Goal: Task Accomplishment & Management: Complete application form

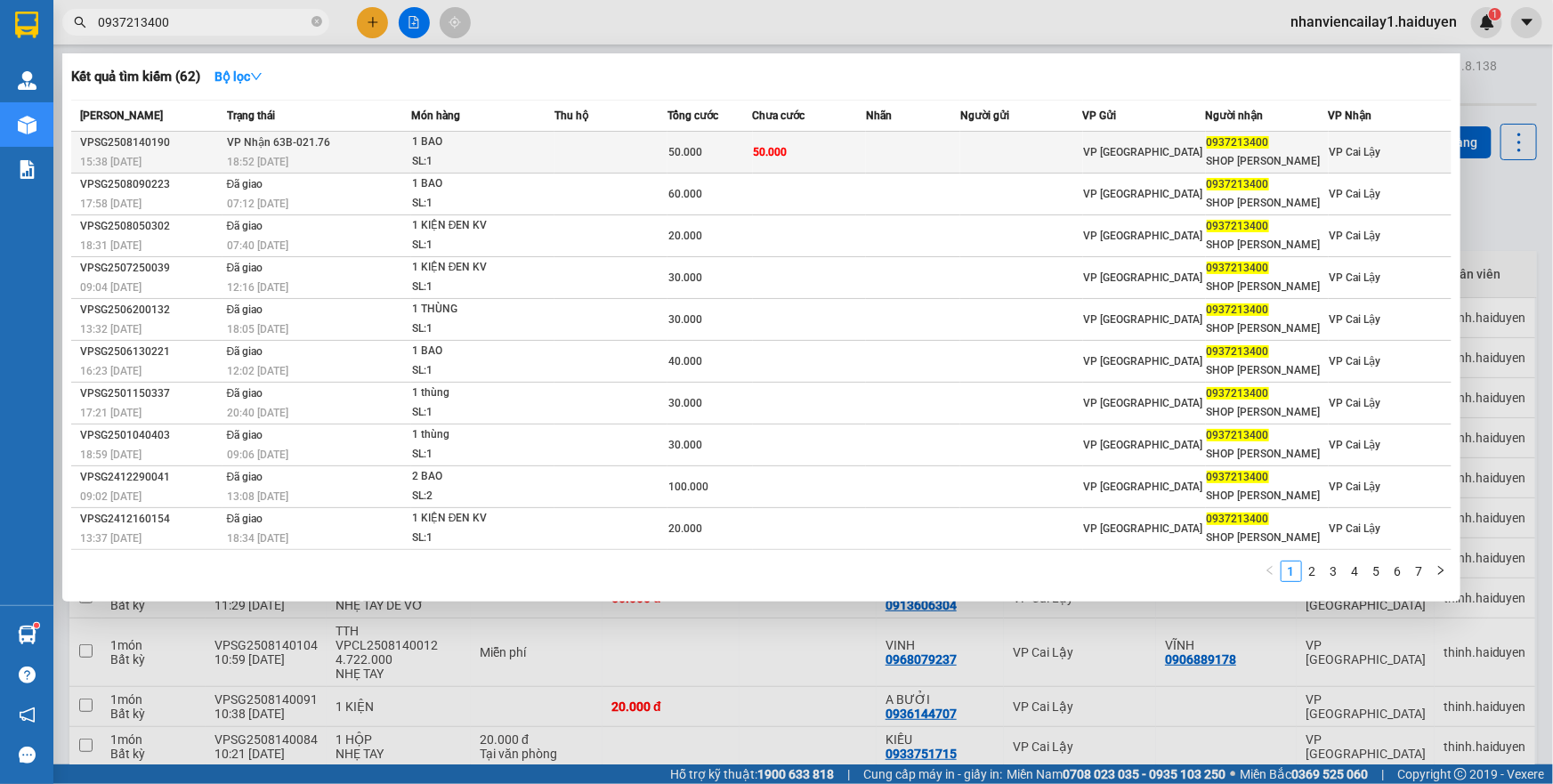
type input "0937213400"
click at [637, 149] on td at bounding box center [611, 153] width 113 height 42
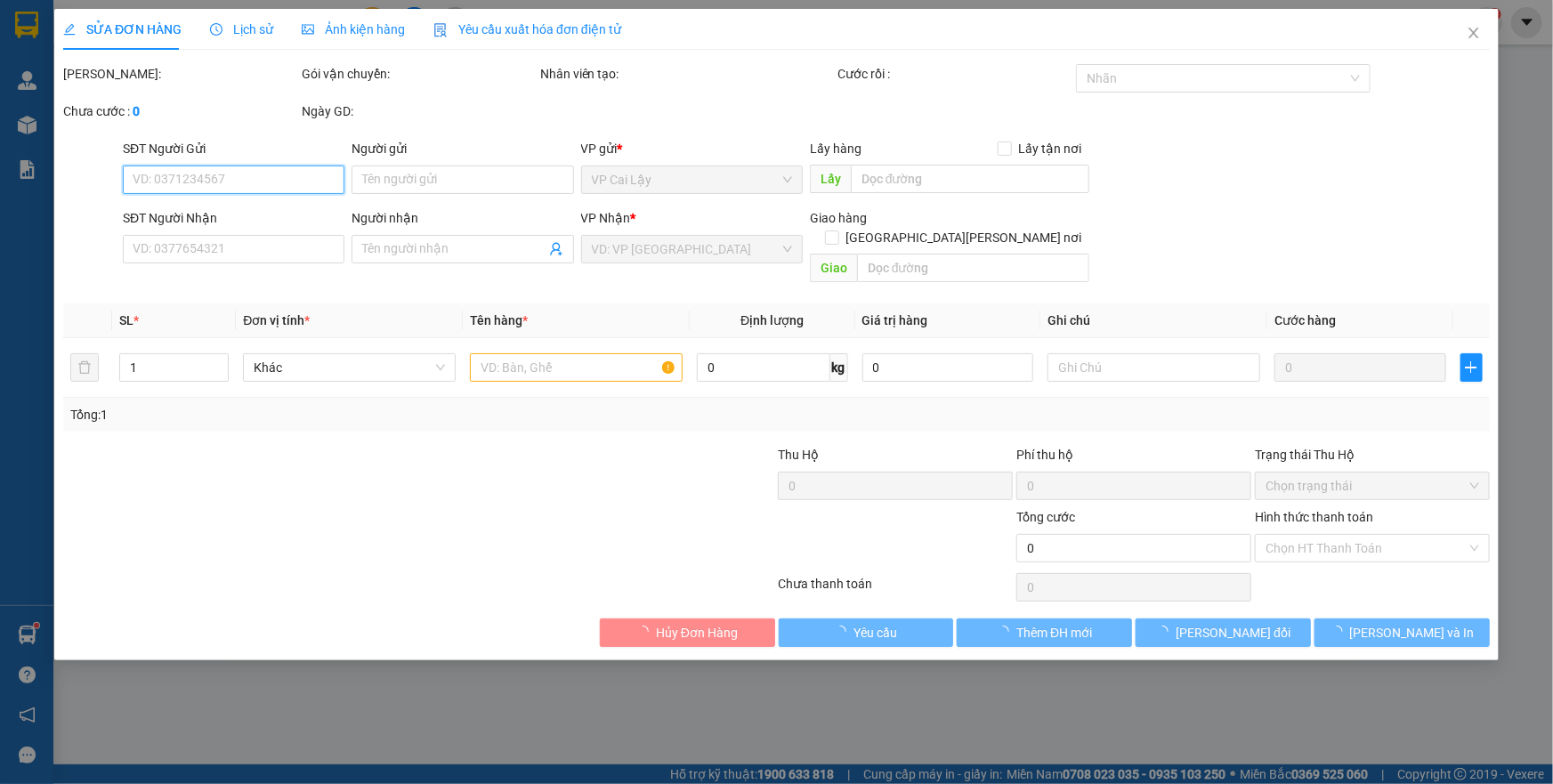
type input "0937213400"
type input "SHOP [PERSON_NAME]"
type input "50.000"
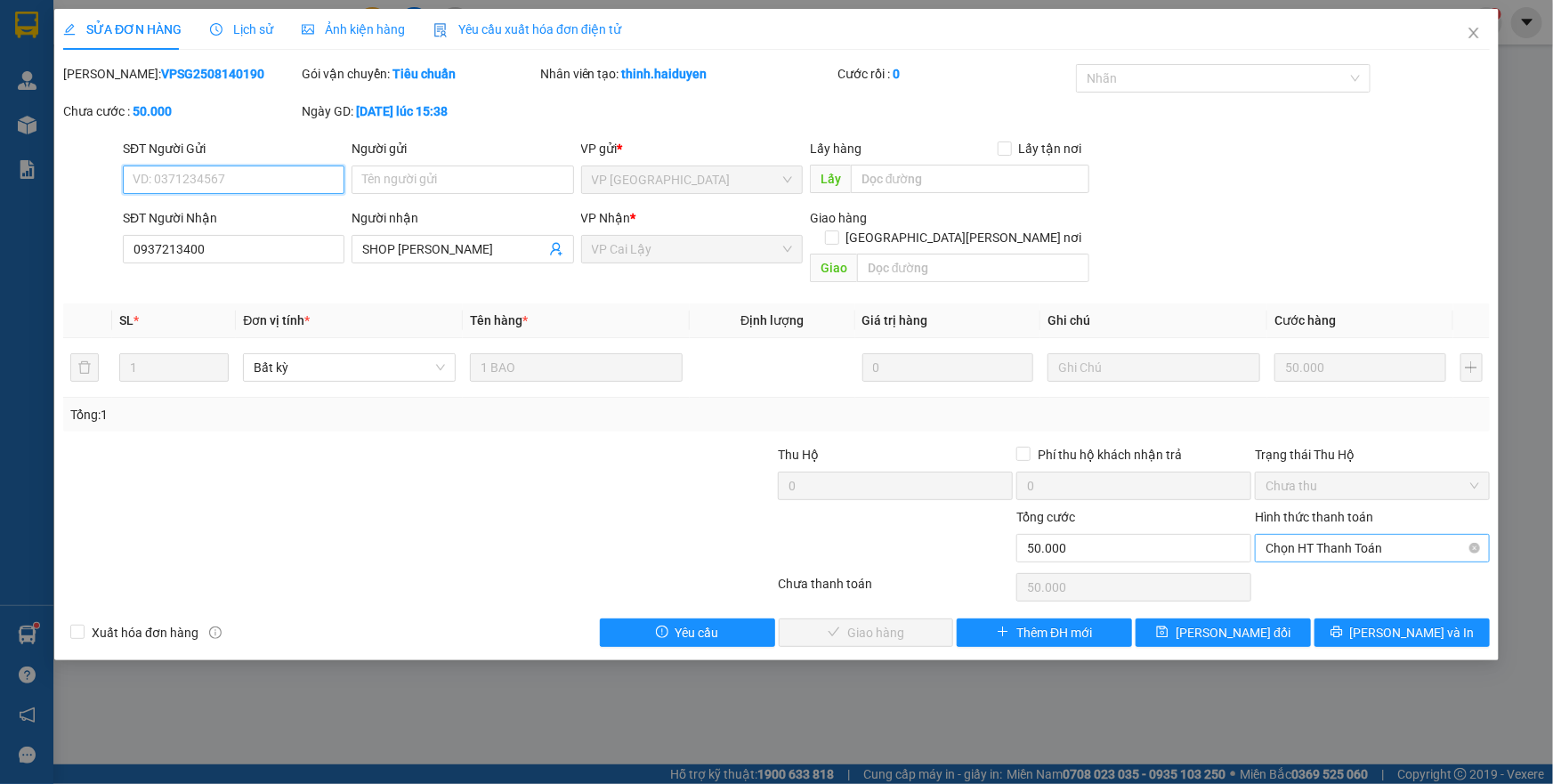
click at [1349, 535] on span "Chọn HT Thanh Toán" at bounding box center [1372, 548] width 213 height 27
click at [1331, 560] on div "Tại văn phòng" at bounding box center [1372, 563] width 213 height 20
type input "0"
click at [888, 622] on span "[PERSON_NAME] và [PERSON_NAME] hàng" at bounding box center [933, 632] width 240 height 20
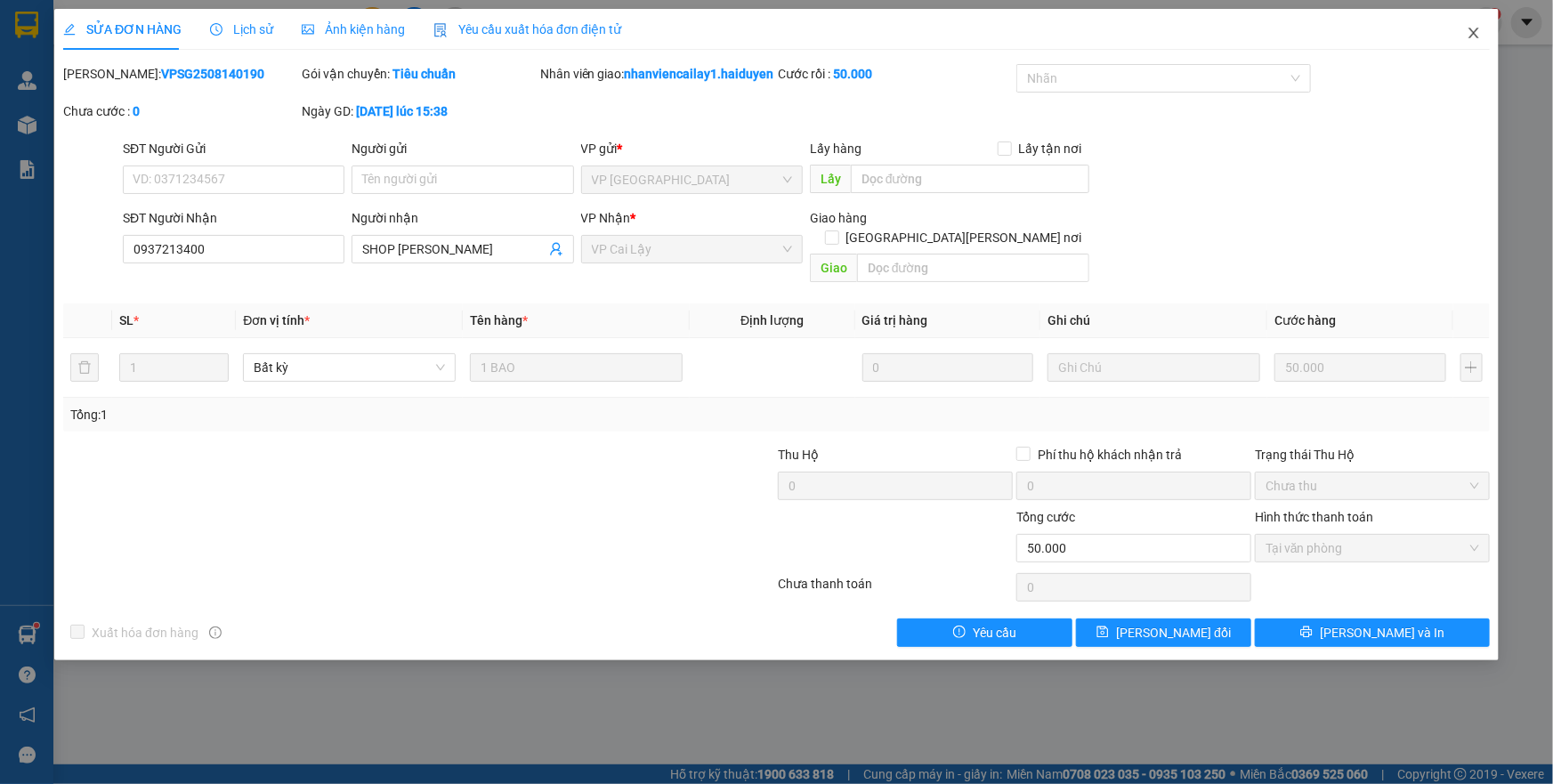
click at [1478, 37] on icon "close" at bounding box center [1474, 33] width 14 height 14
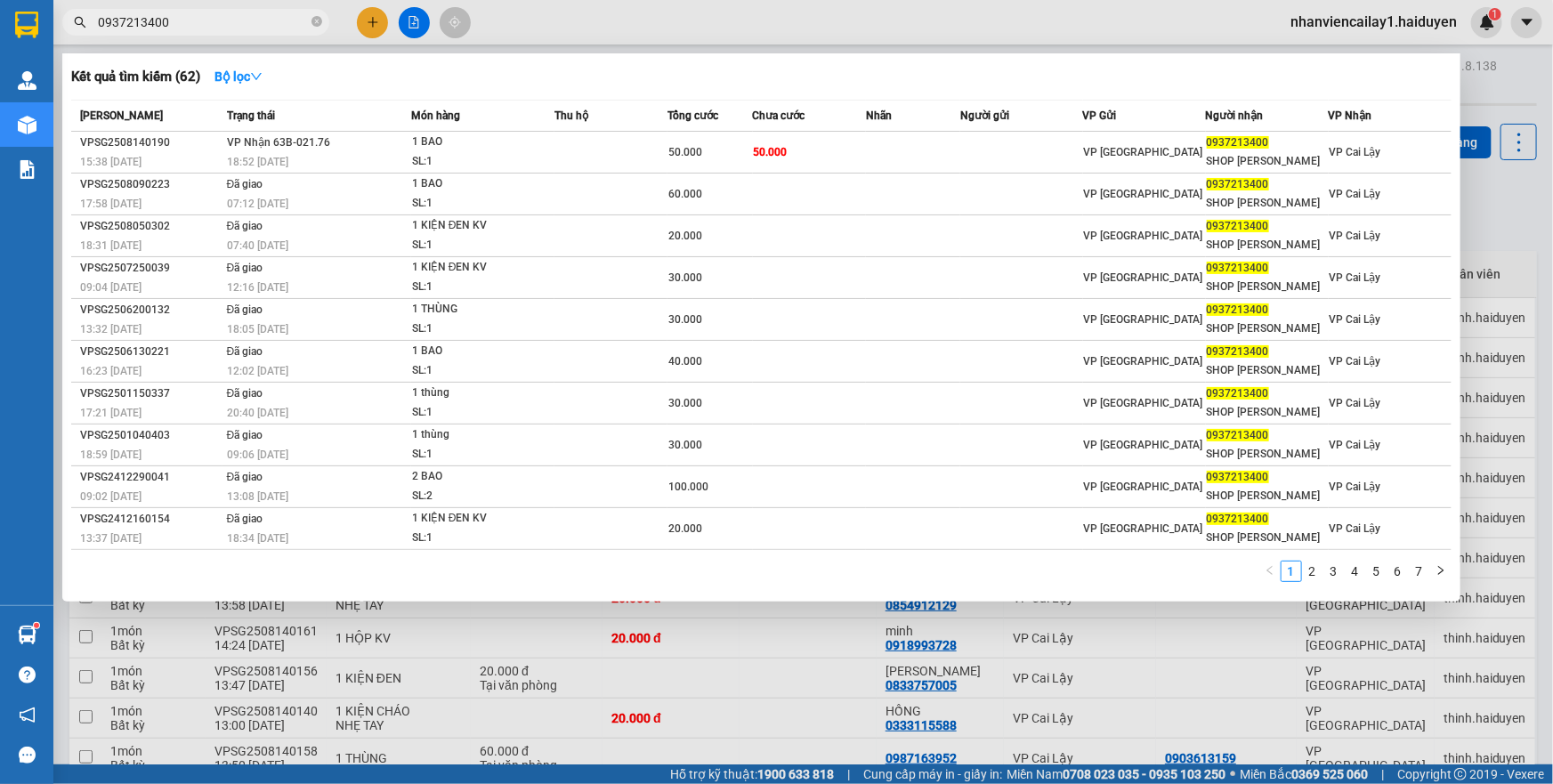
click at [287, 18] on input "0937213400" at bounding box center [203, 23] width 210 height 20
click at [365, 146] on td "[PERSON_NAME] 63B-021.76 18:52 [DATE]" at bounding box center [316, 153] width 188 height 42
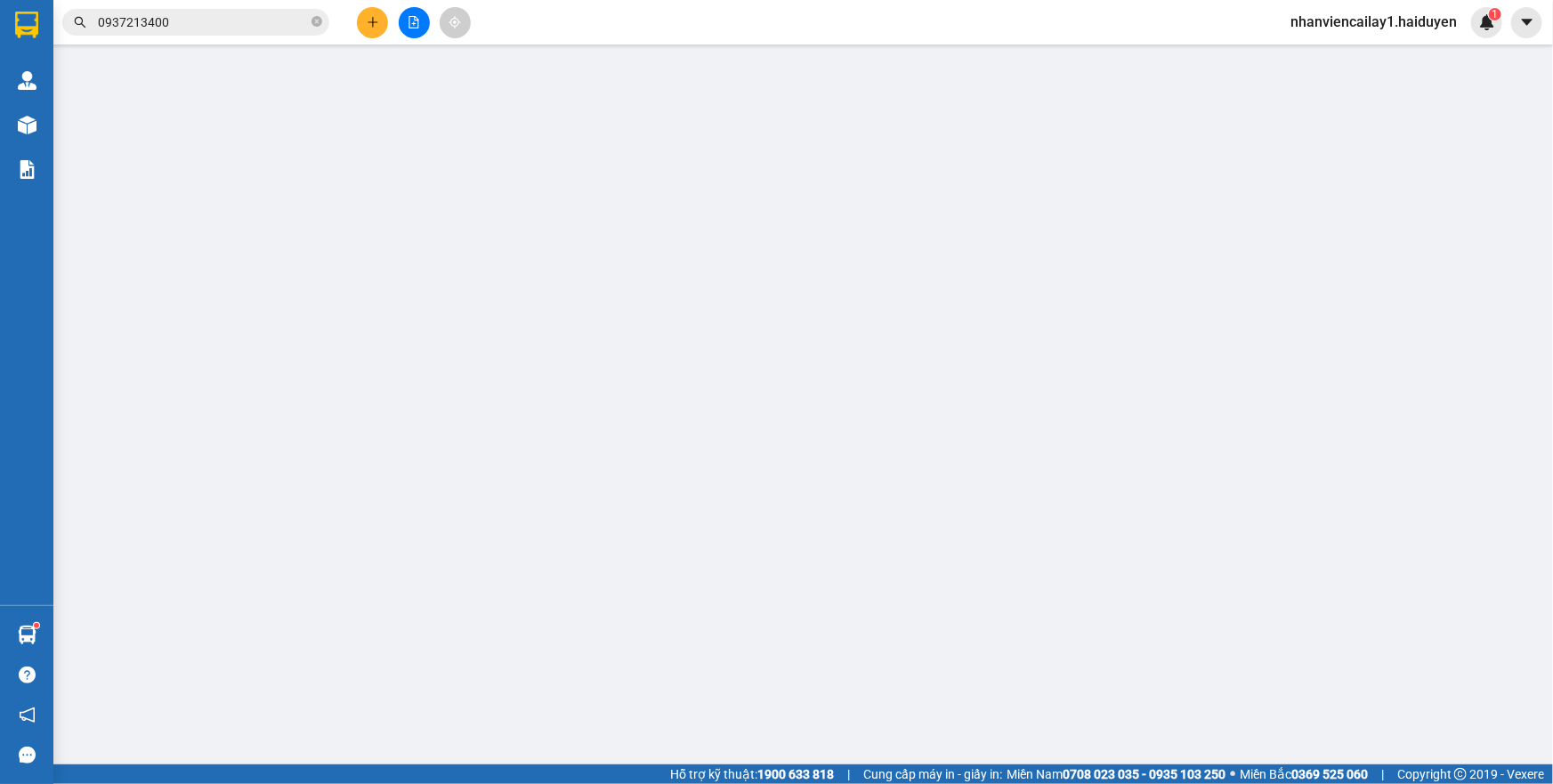
type input "0937213400"
type input "SHOP [PERSON_NAME]"
type input "50.000"
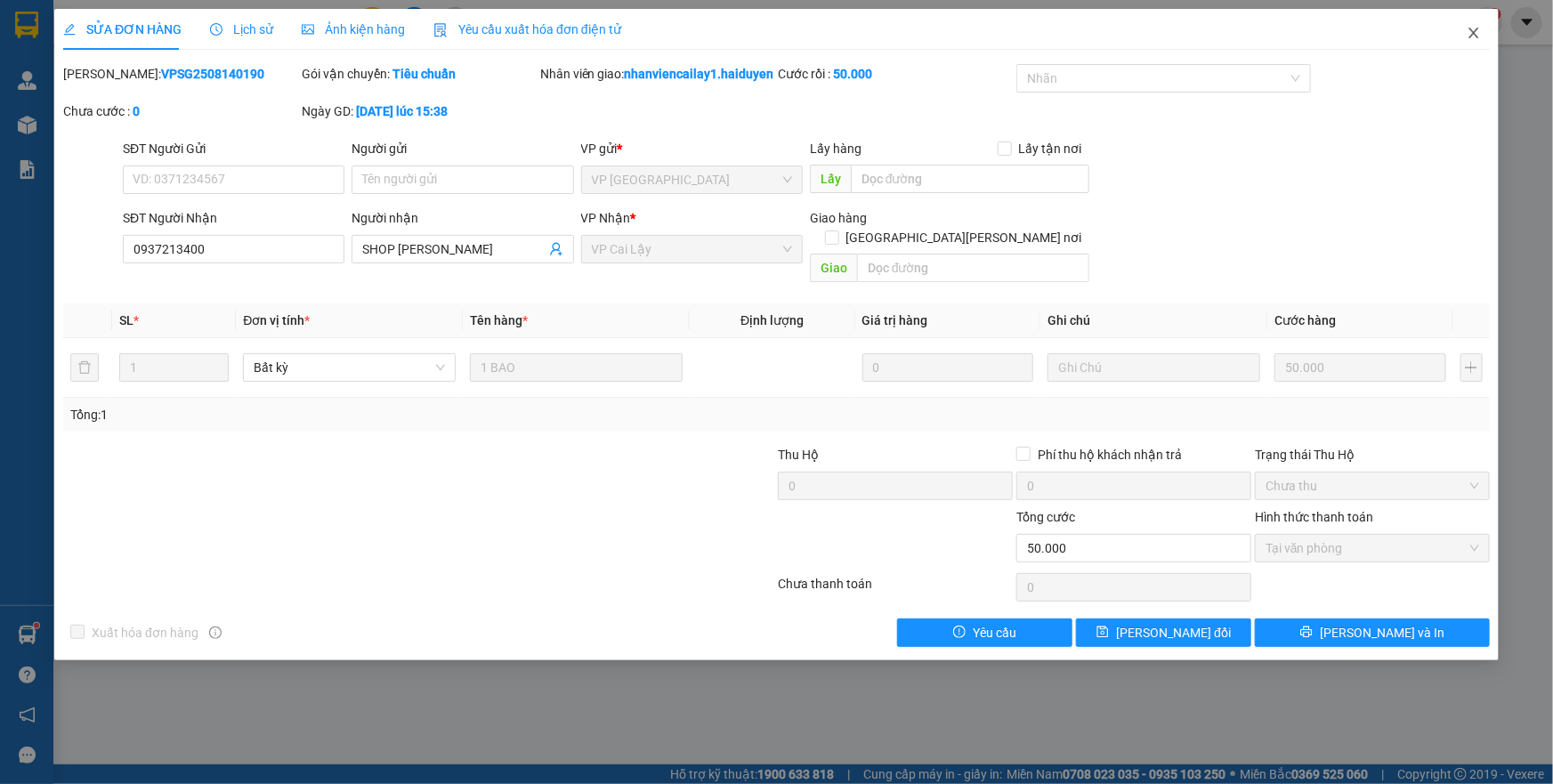
click at [1473, 36] on icon "close" at bounding box center [1474, 33] width 10 height 11
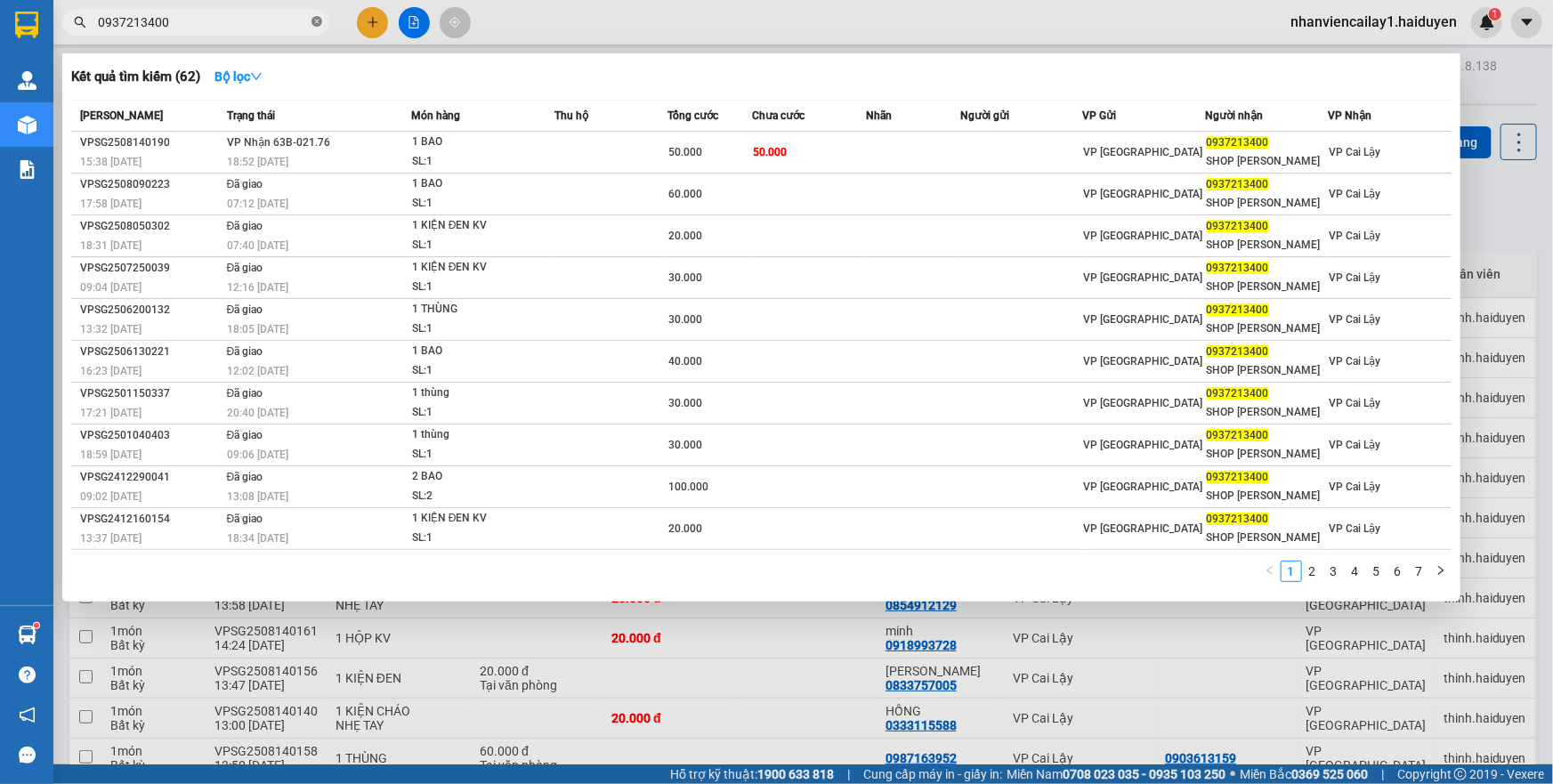
click at [318, 22] on icon "close-circle" at bounding box center [316, 21] width 11 height 11
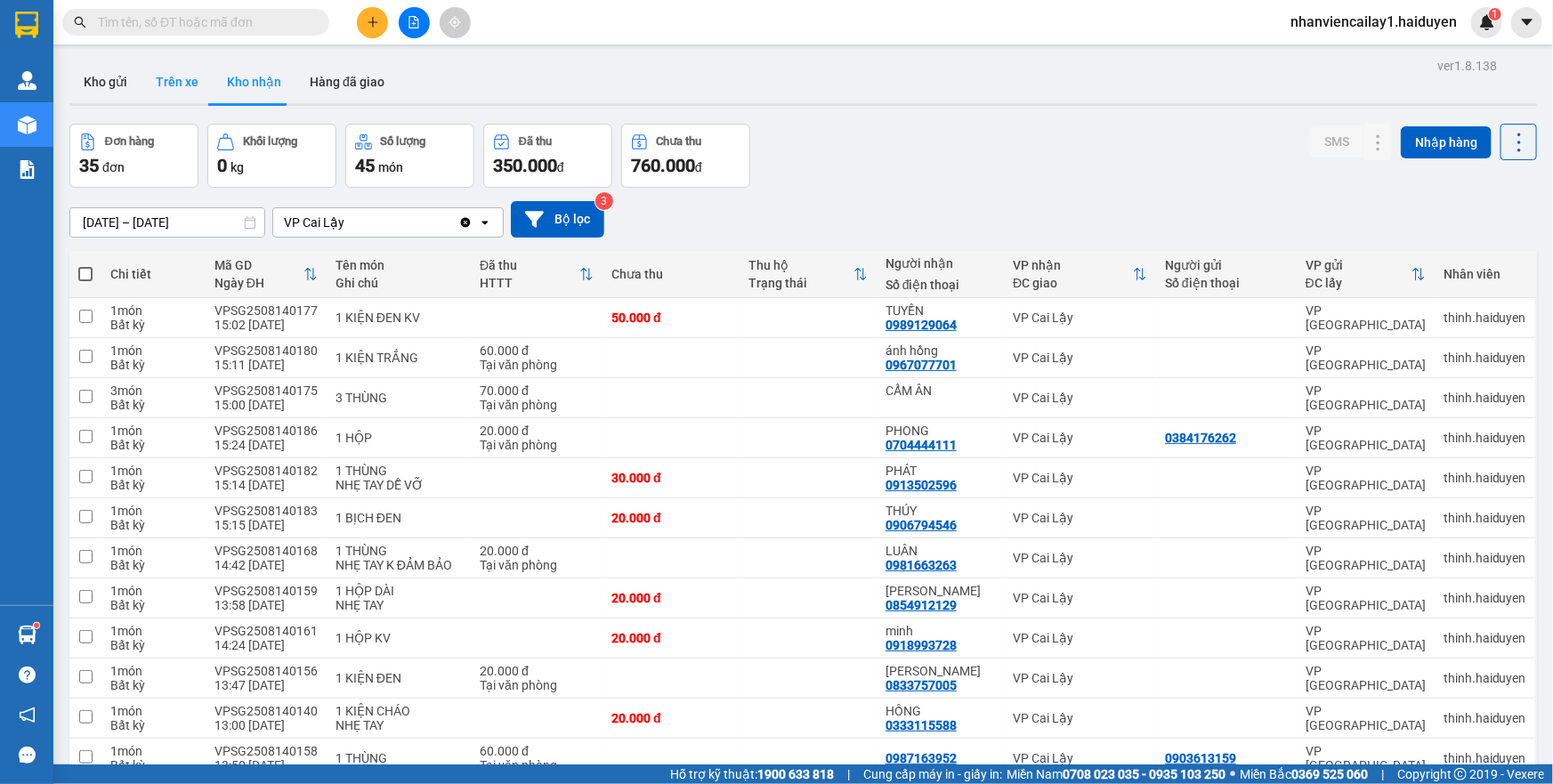
click at [174, 80] on button "Trên xe" at bounding box center [178, 81] width 71 height 43
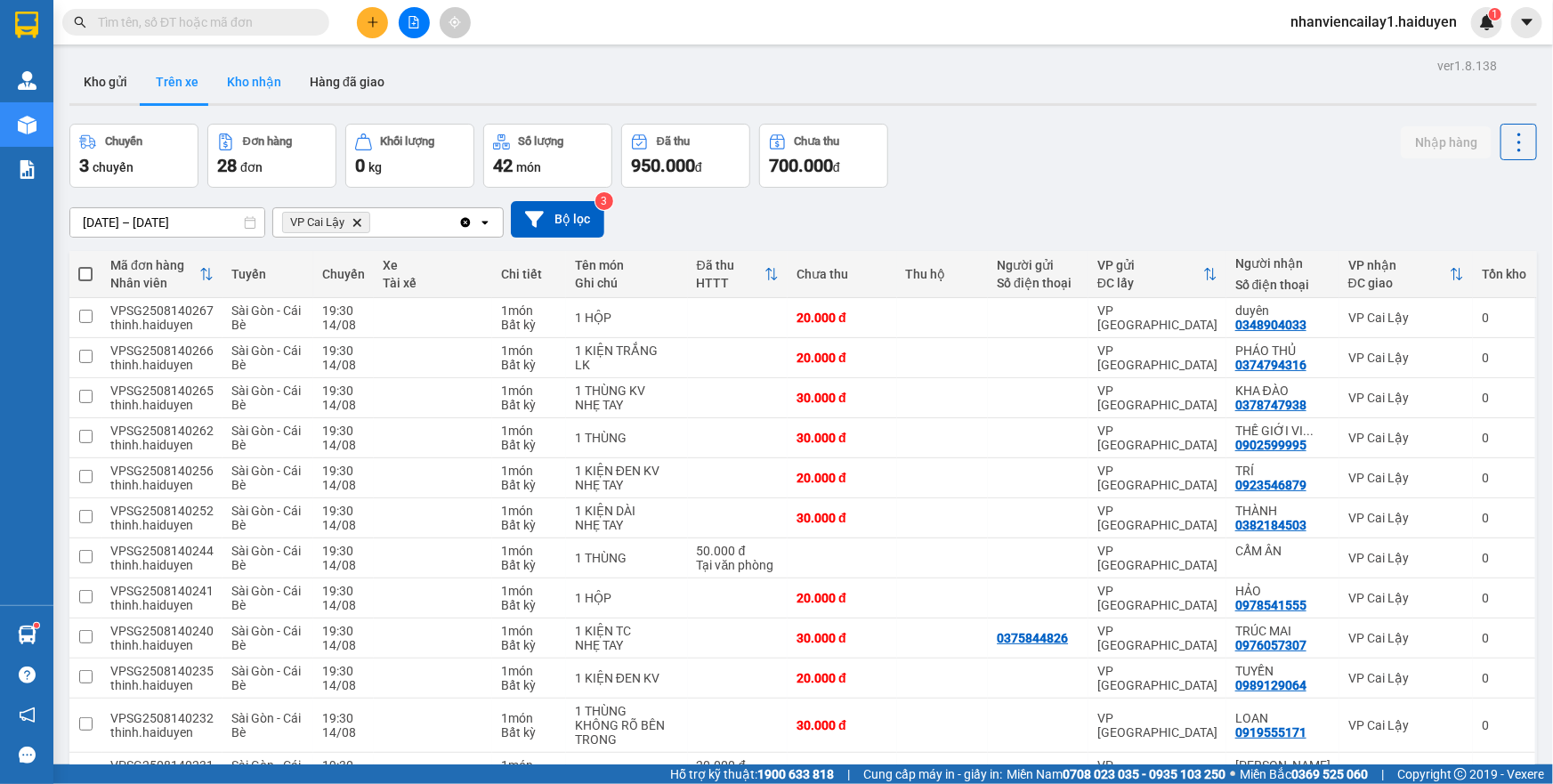
click at [250, 87] on button "Kho nhận" at bounding box center [254, 81] width 82 height 43
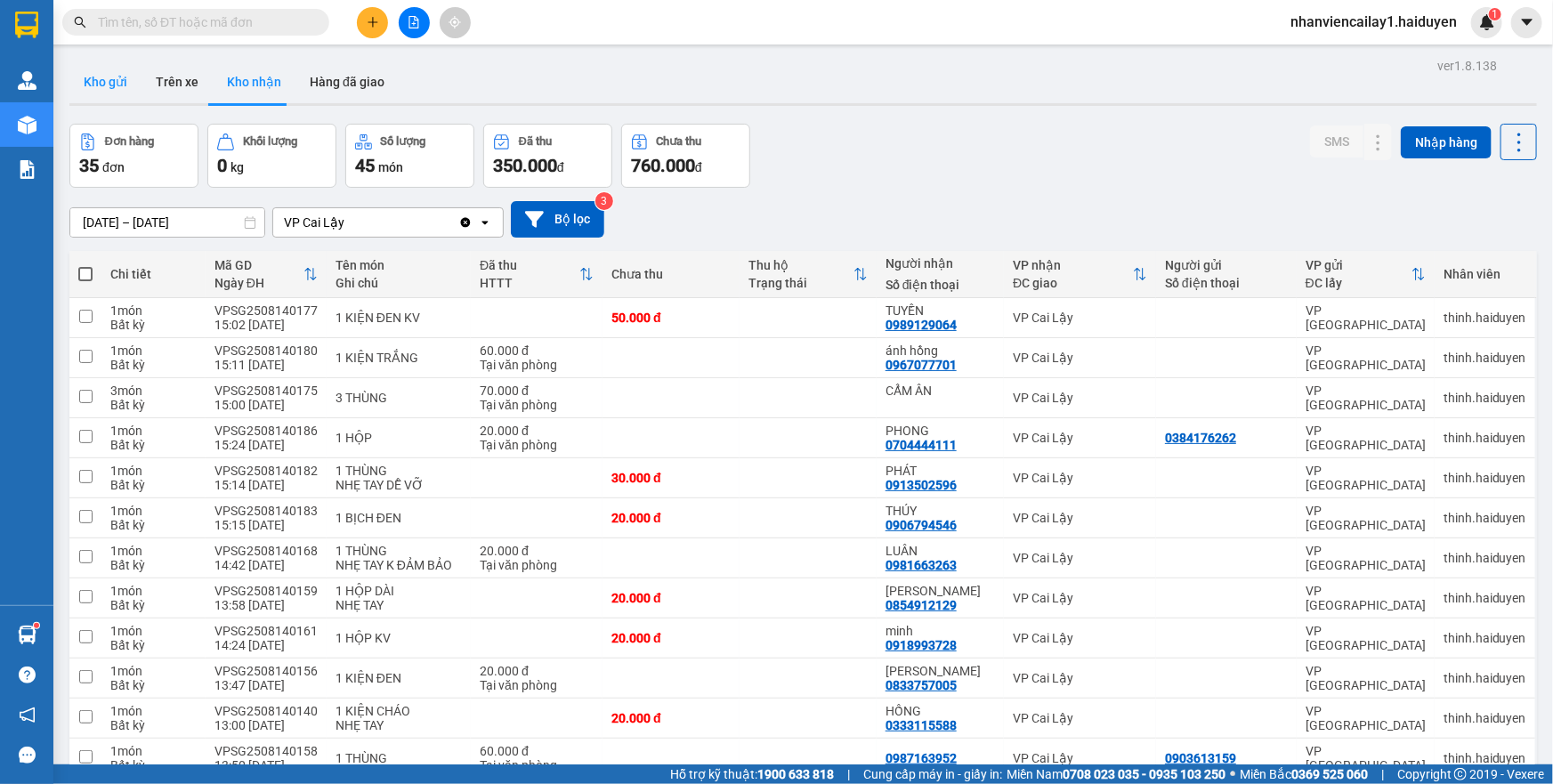
click at [103, 79] on button "Kho gửi" at bounding box center [105, 81] width 72 height 43
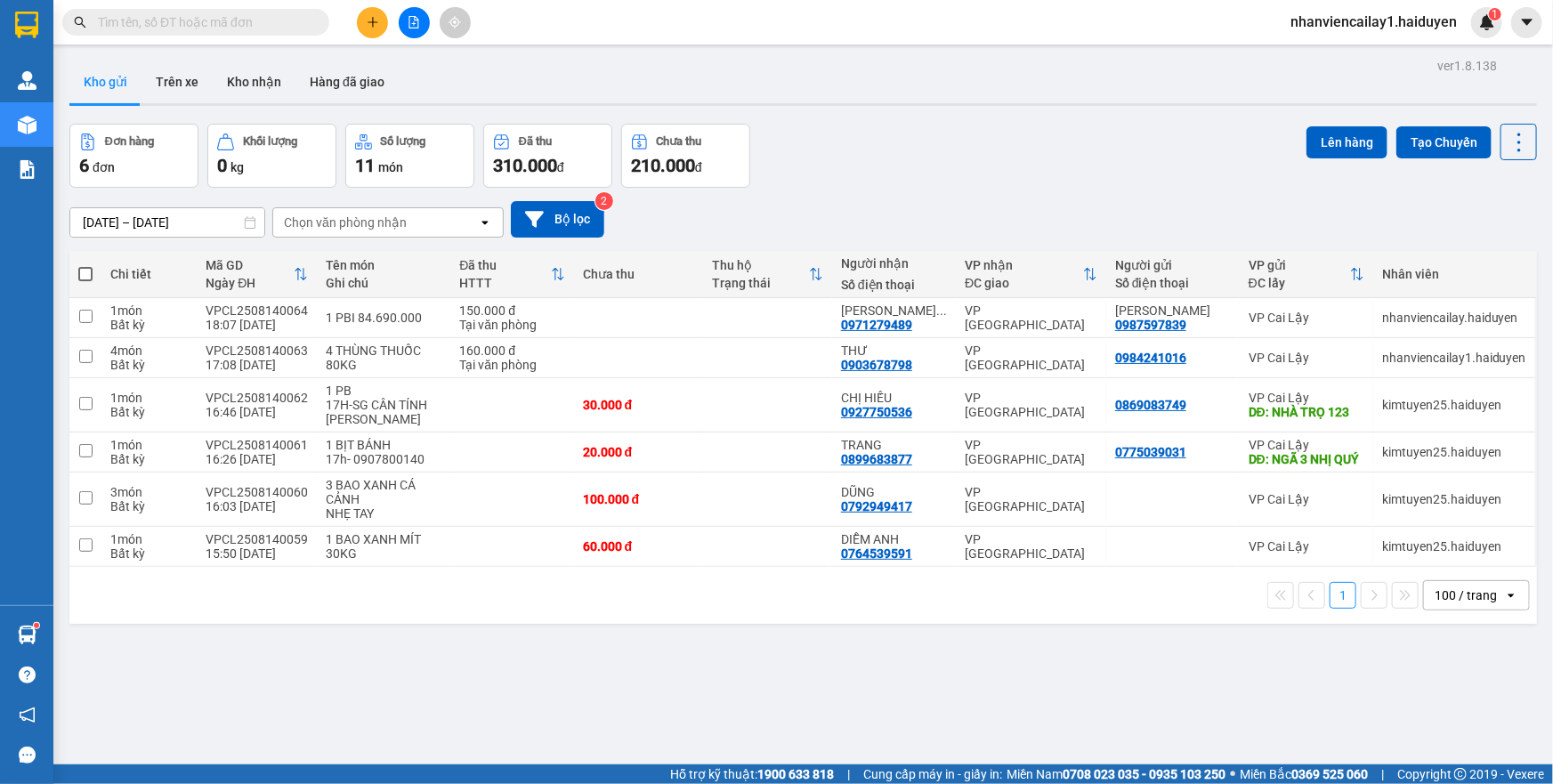
click at [121, 14] on input "text" at bounding box center [203, 23] width 210 height 20
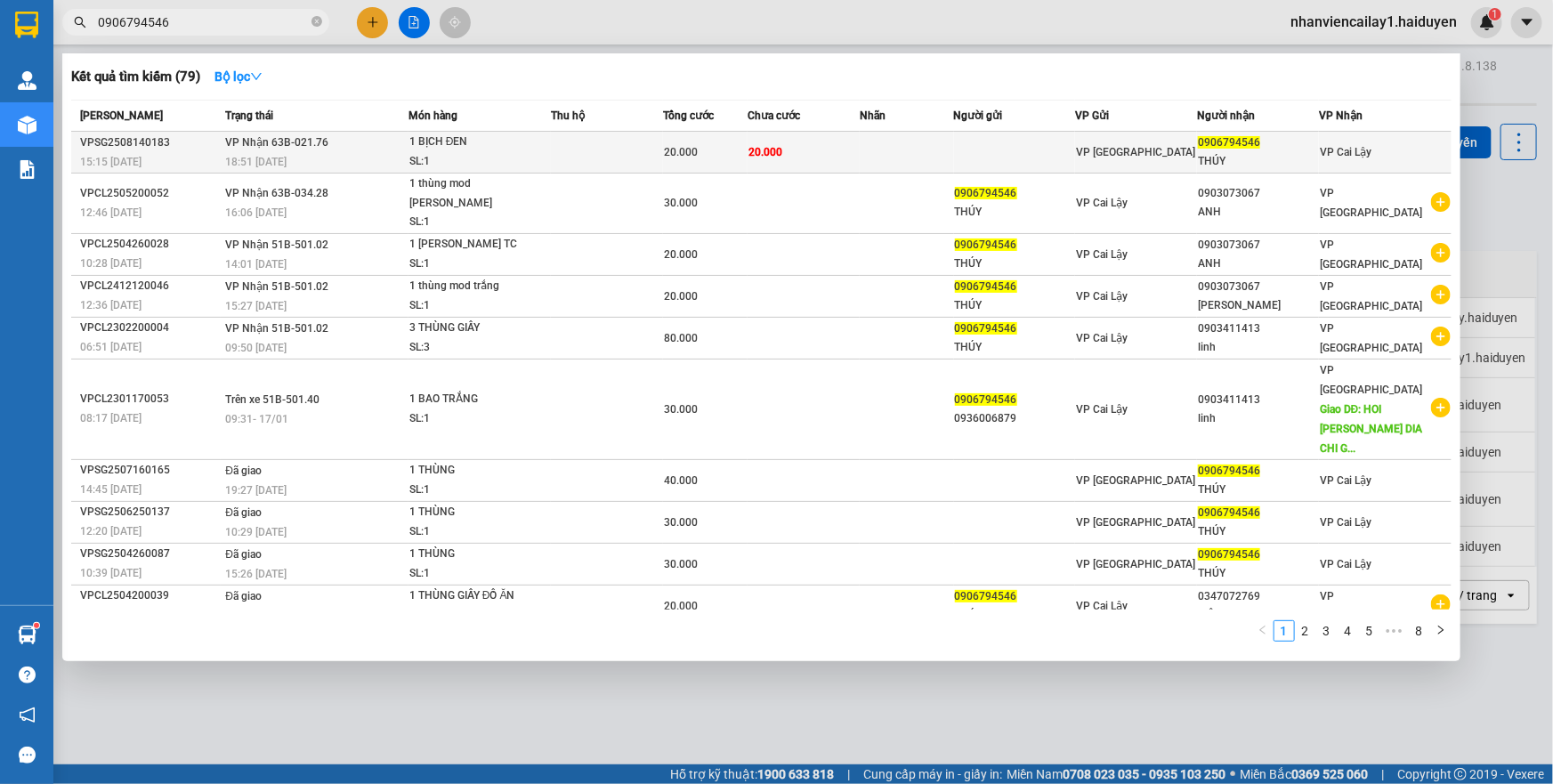
type input "0906794546"
click at [645, 144] on td at bounding box center [607, 153] width 112 height 42
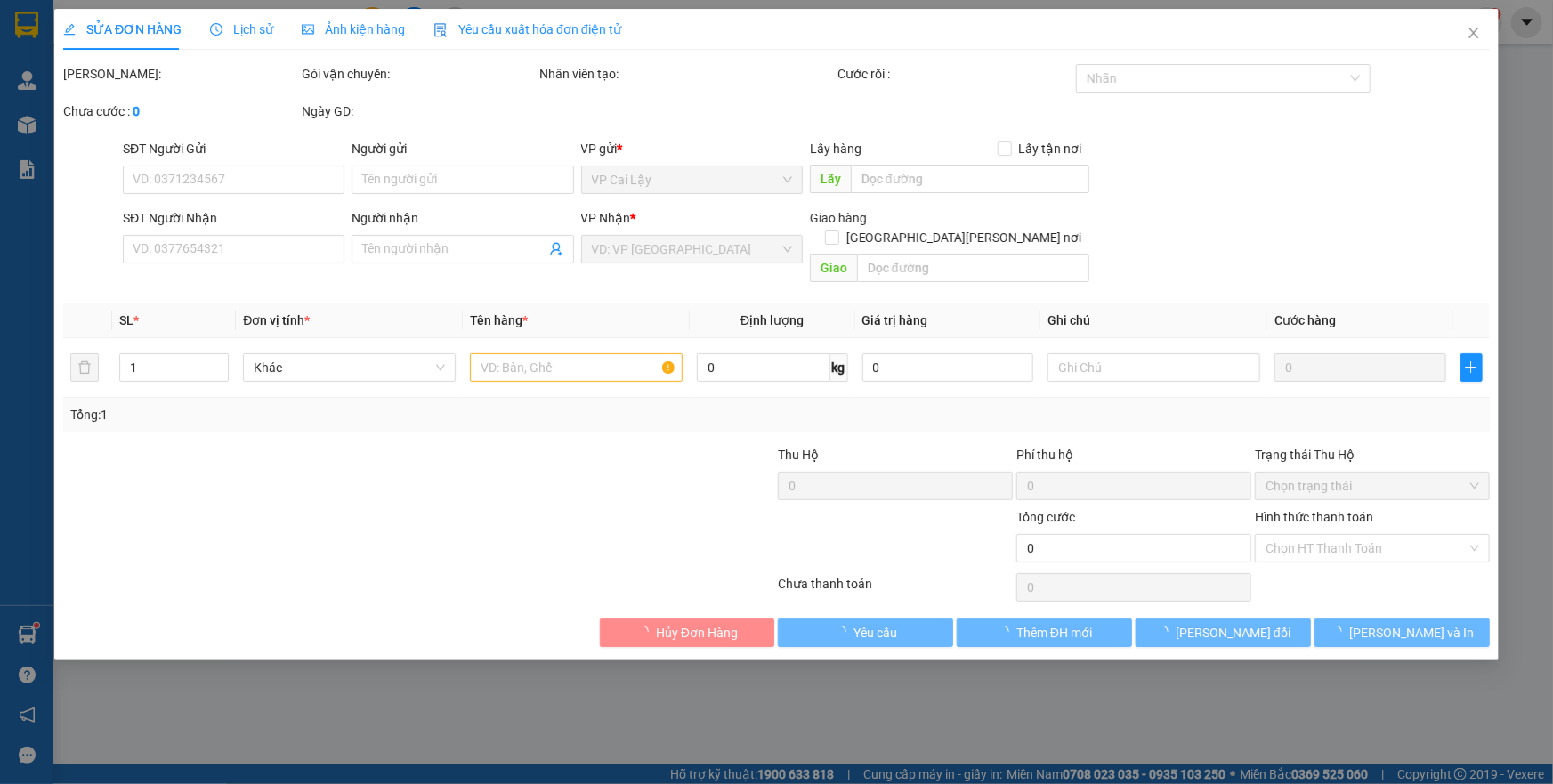
type input "0906794546"
type input "THÚY"
type input "20.000"
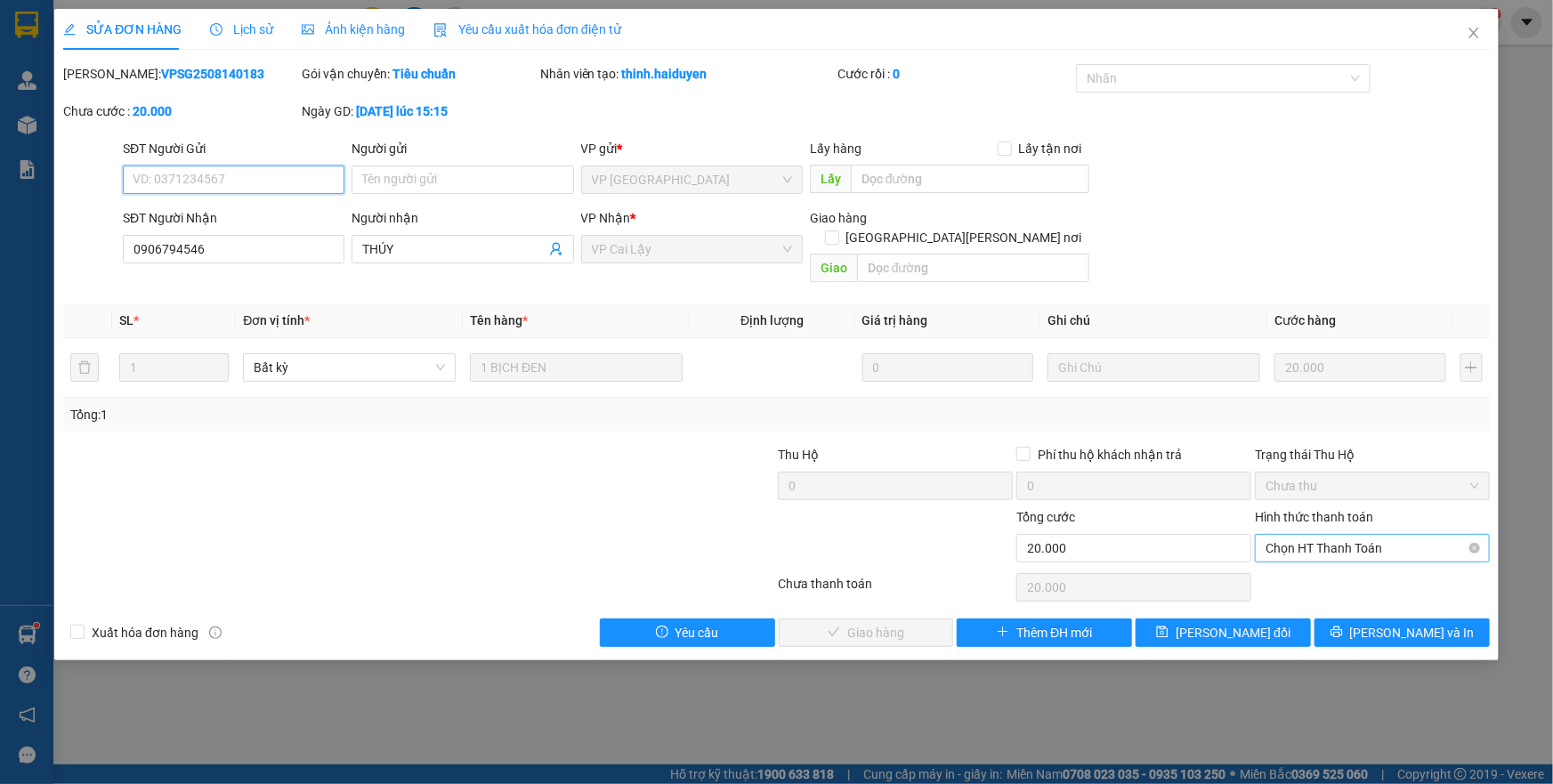
click at [1303, 535] on span "Chọn HT Thanh Toán" at bounding box center [1372, 548] width 213 height 27
click at [1291, 561] on div "Tại văn phòng" at bounding box center [1372, 563] width 213 height 20
type input "0"
click at [850, 622] on span "[PERSON_NAME] và [PERSON_NAME] hàng" at bounding box center [933, 632] width 240 height 20
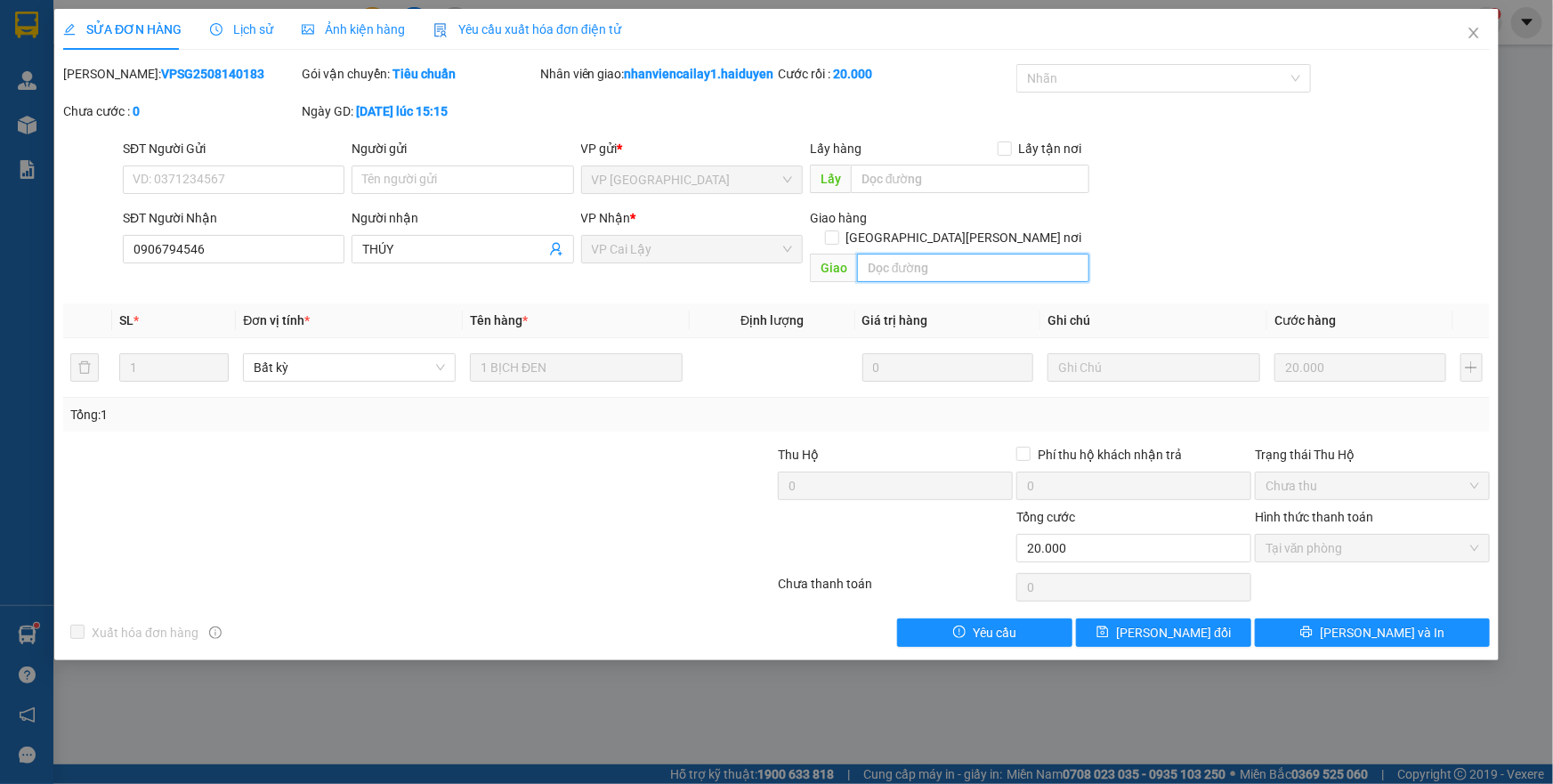
click at [988, 257] on input "text" at bounding box center [973, 268] width 232 height 29
click at [1553, 52] on div "SỬA ĐƠN HÀNG Lịch sử [PERSON_NAME] hàng Yêu cầu xuất [PERSON_NAME] điện tử Tota…" at bounding box center [776, 392] width 1553 height 784
click at [1474, 36] on icon "close" at bounding box center [1474, 33] width 10 height 11
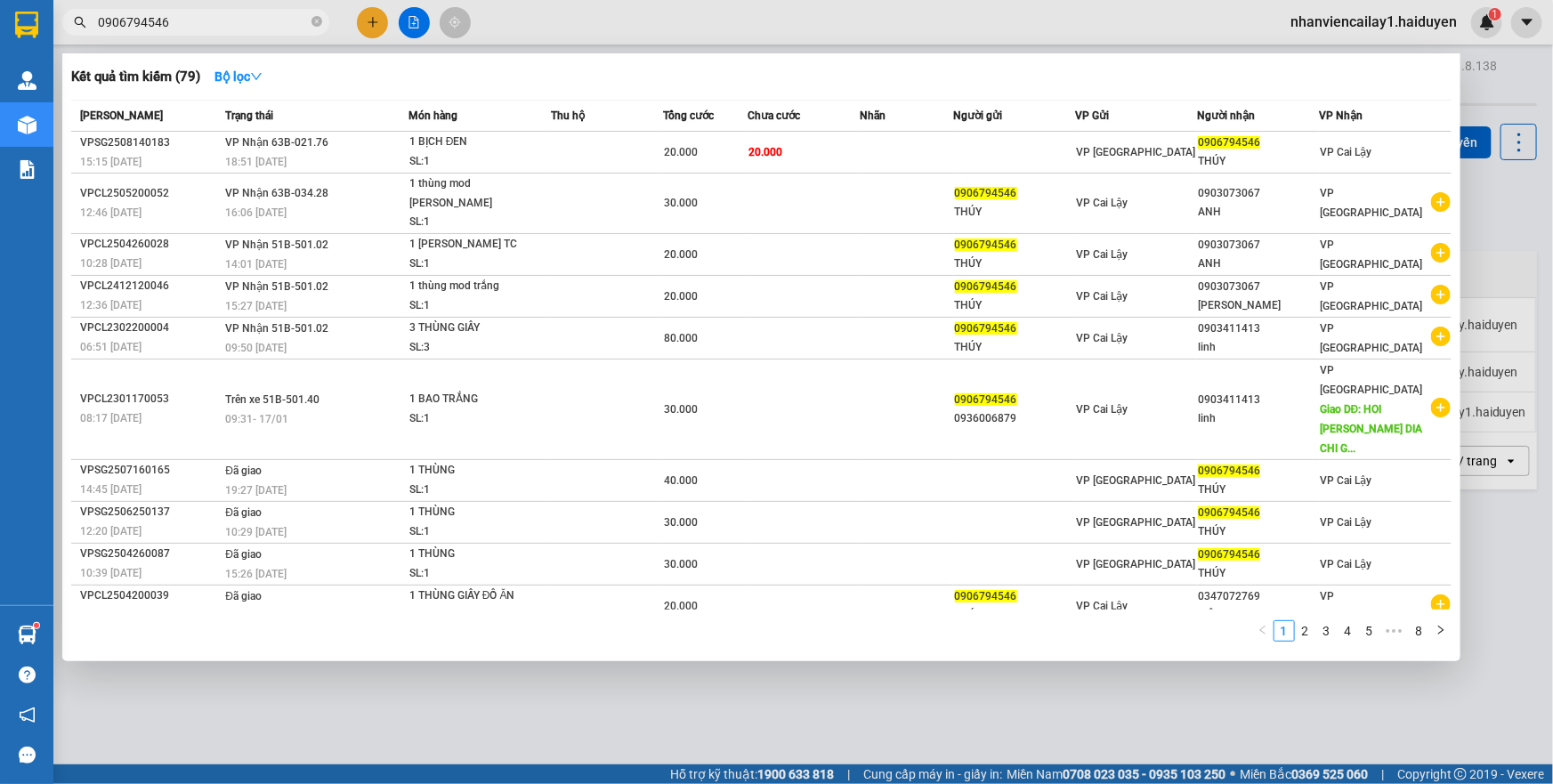
drag, startPoint x: 275, startPoint y: 27, endPoint x: 296, endPoint y: 22, distance: 21.6
click at [276, 27] on input "0906794546" at bounding box center [203, 23] width 210 height 20
click at [315, 22] on icon "close-circle" at bounding box center [316, 21] width 11 height 11
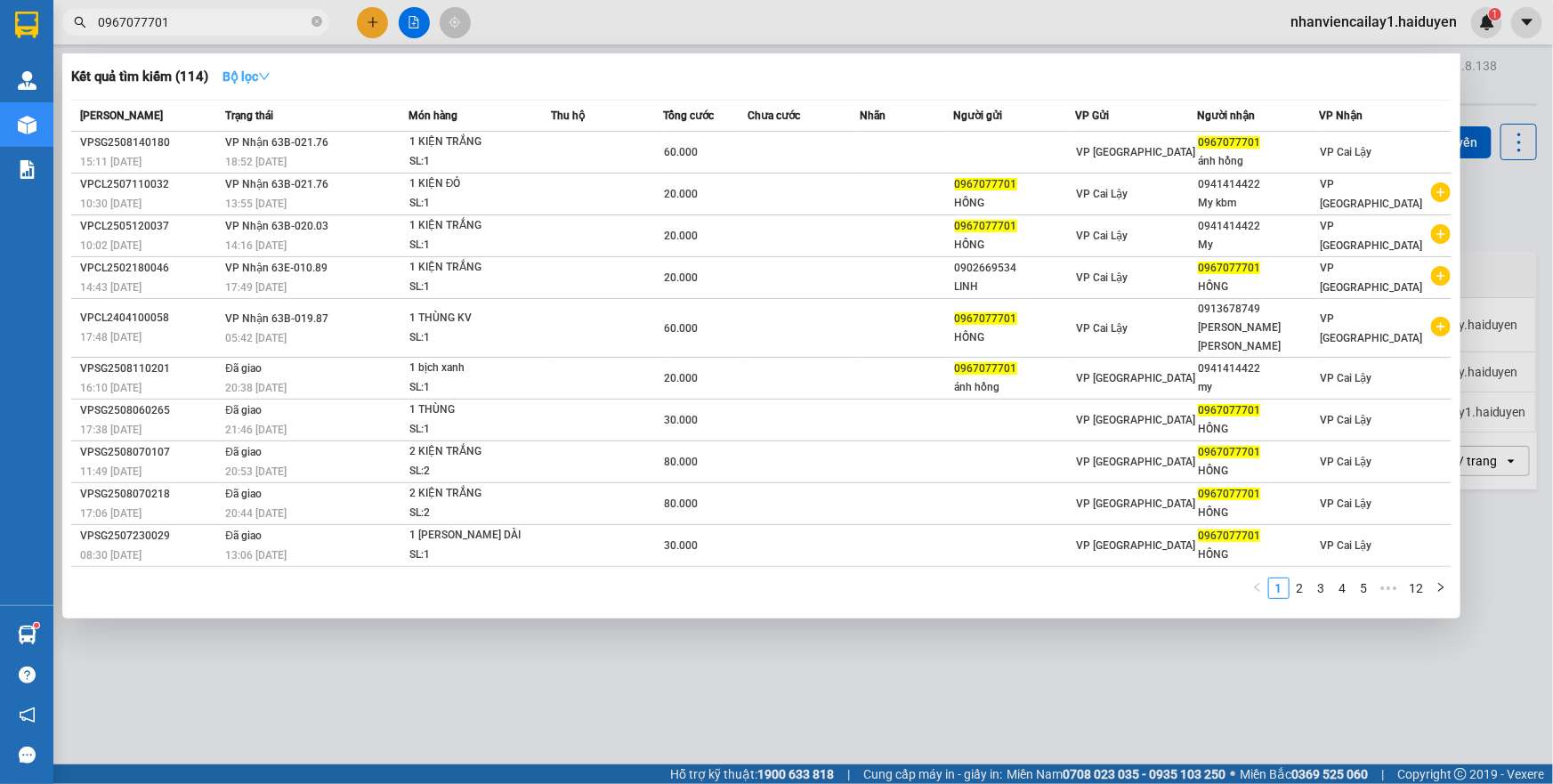
type input "0967077701"
click at [239, 73] on strong "Bộ lọc" at bounding box center [246, 76] width 48 height 14
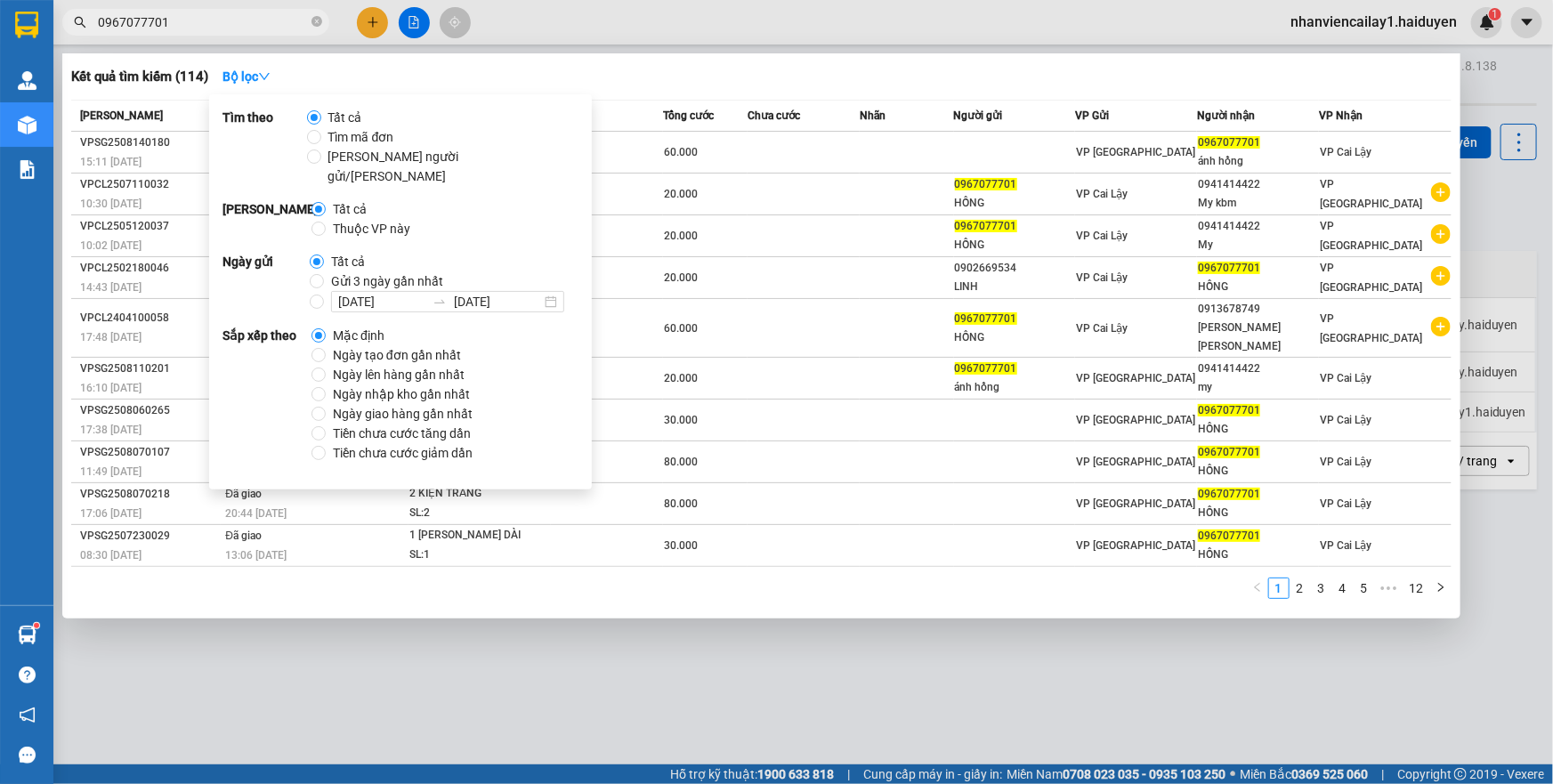
click at [338, 272] on span "Gửi 3 ngày gần nhất" at bounding box center [387, 281] width 126 height 20
click at [324, 274] on input "Gửi 3 ngày gần nhất" at bounding box center [316, 280] width 14 height 14
radio input "true"
radio input "false"
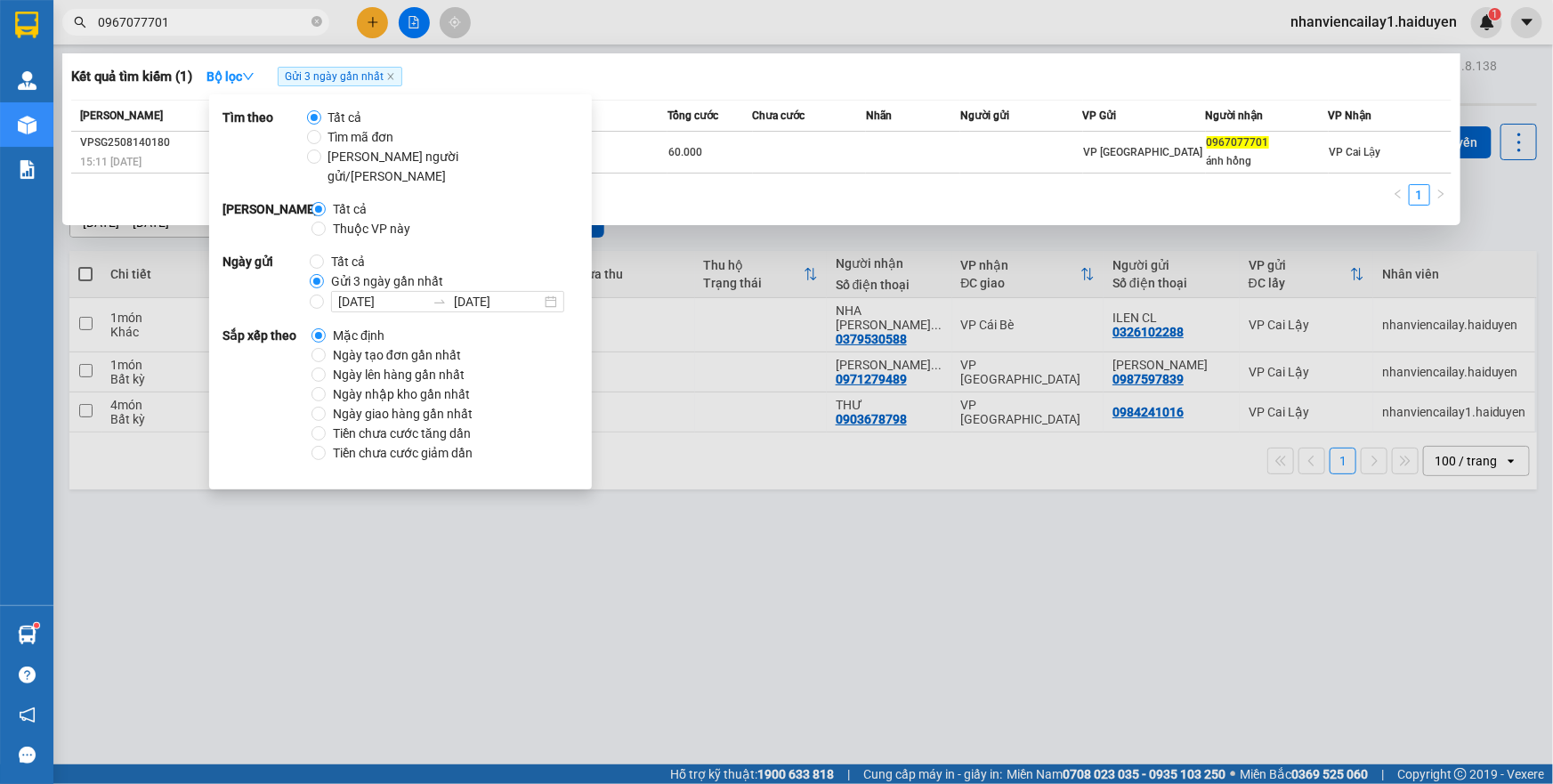
click at [762, 86] on div "Kết quả tìm kiếm ( 1 ) Bộ lọc Gửi 3 ngày gần nhất" at bounding box center [762, 76] width 1380 height 29
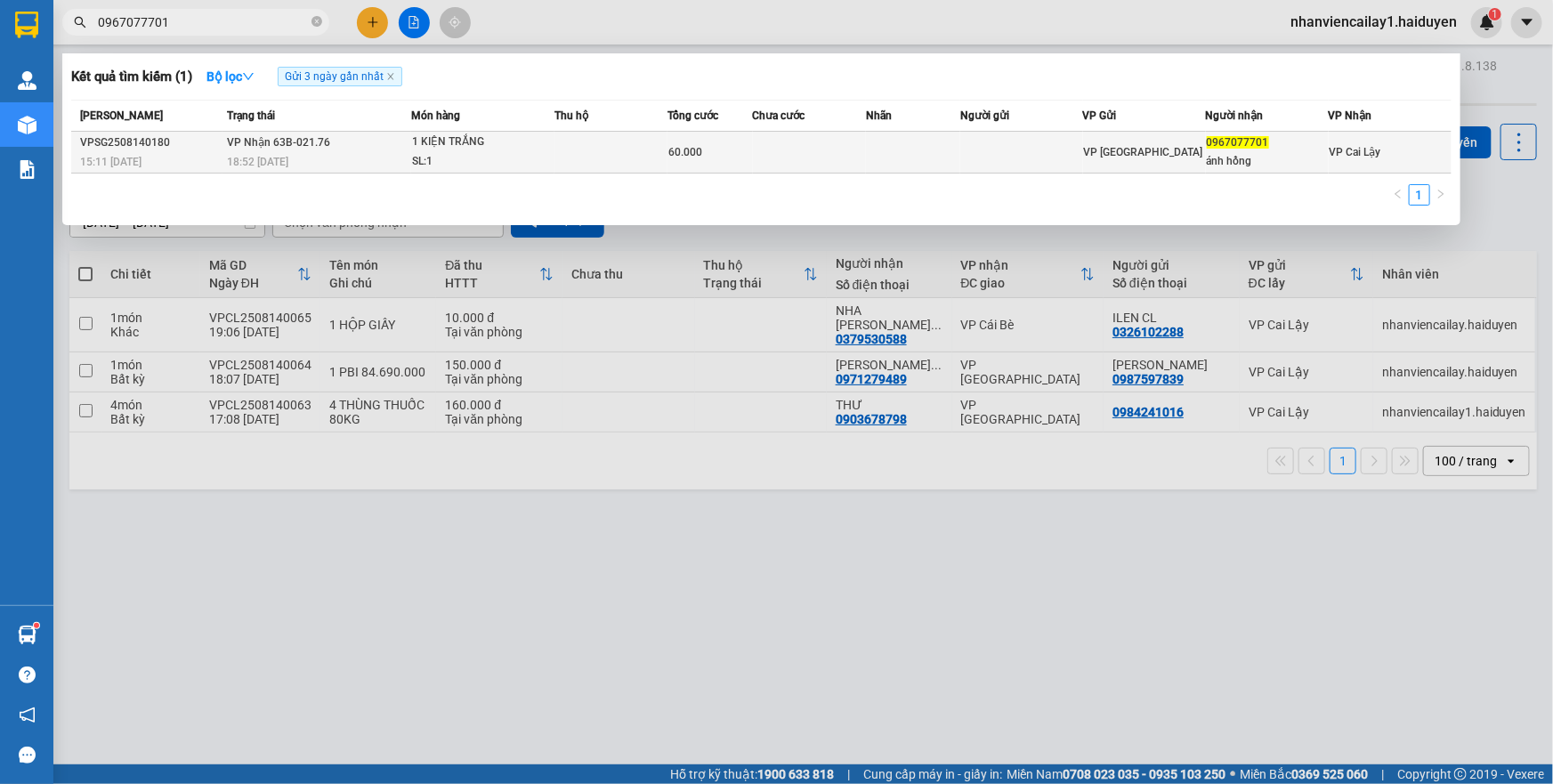
click at [713, 152] on div "60.000" at bounding box center [709, 153] width 82 height 20
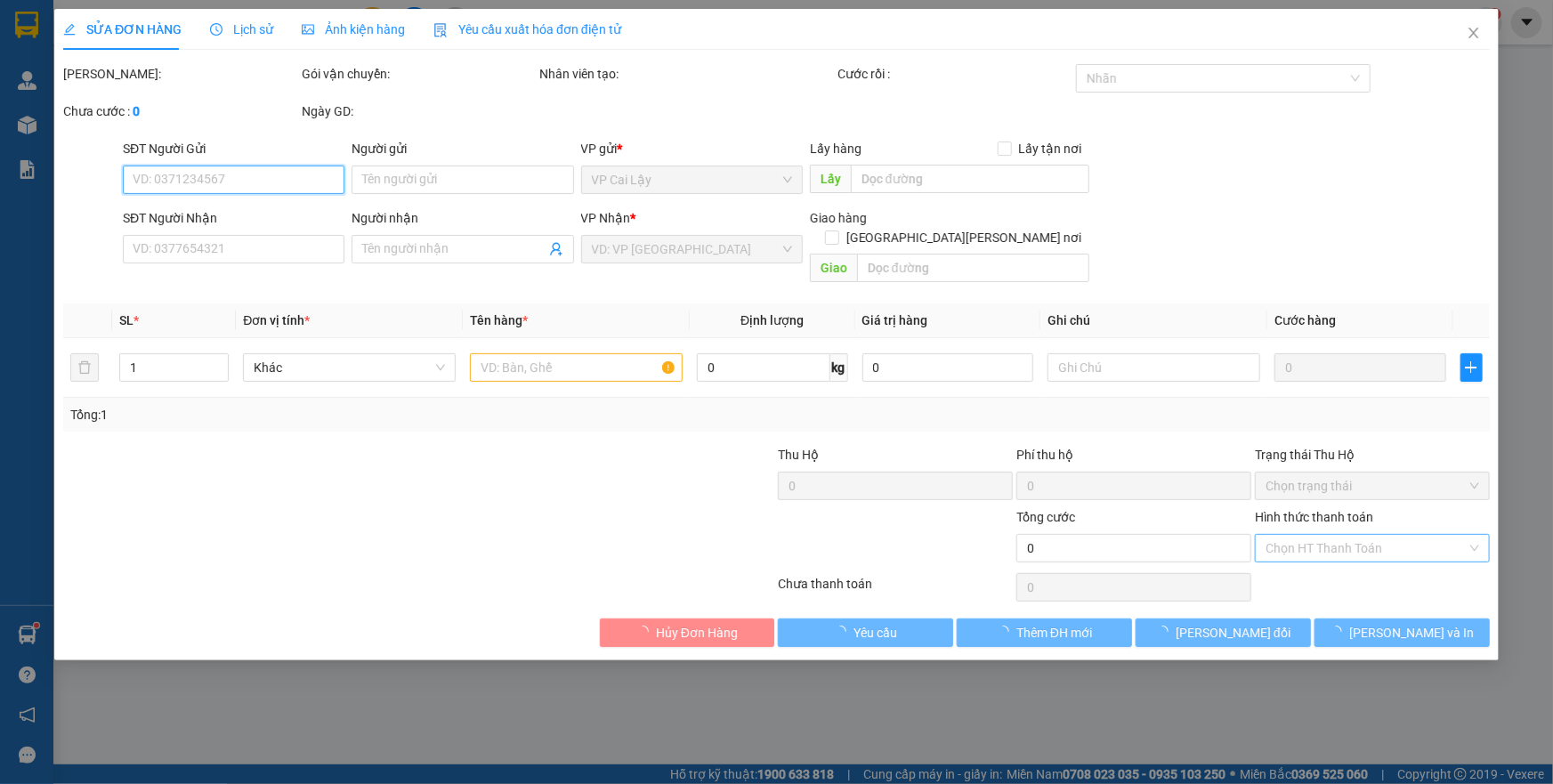
type input "0967077701"
type input "ánh hồng"
type input "60.000"
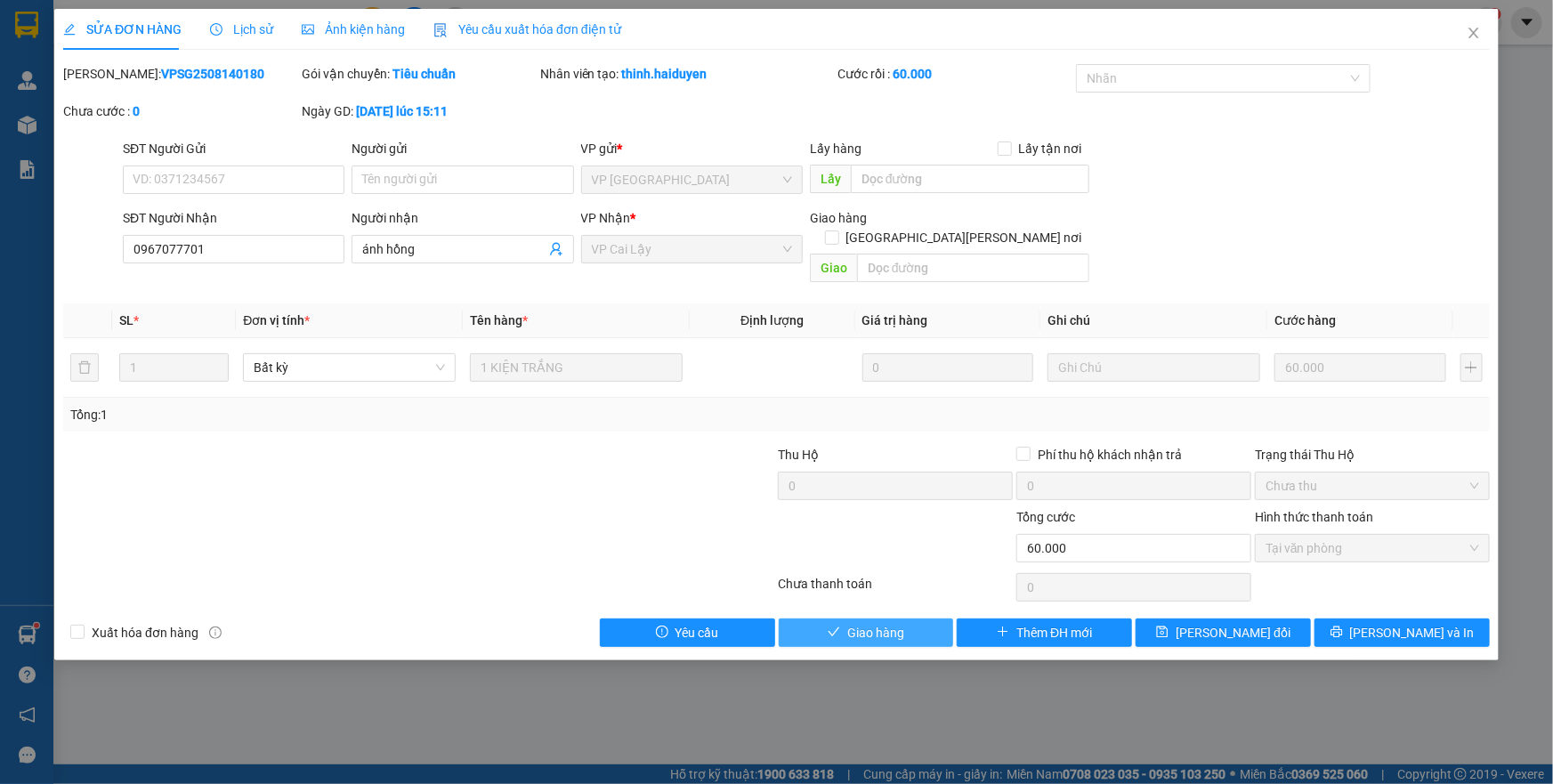
click at [900, 622] on span "Giao hàng" at bounding box center [876, 632] width 57 height 20
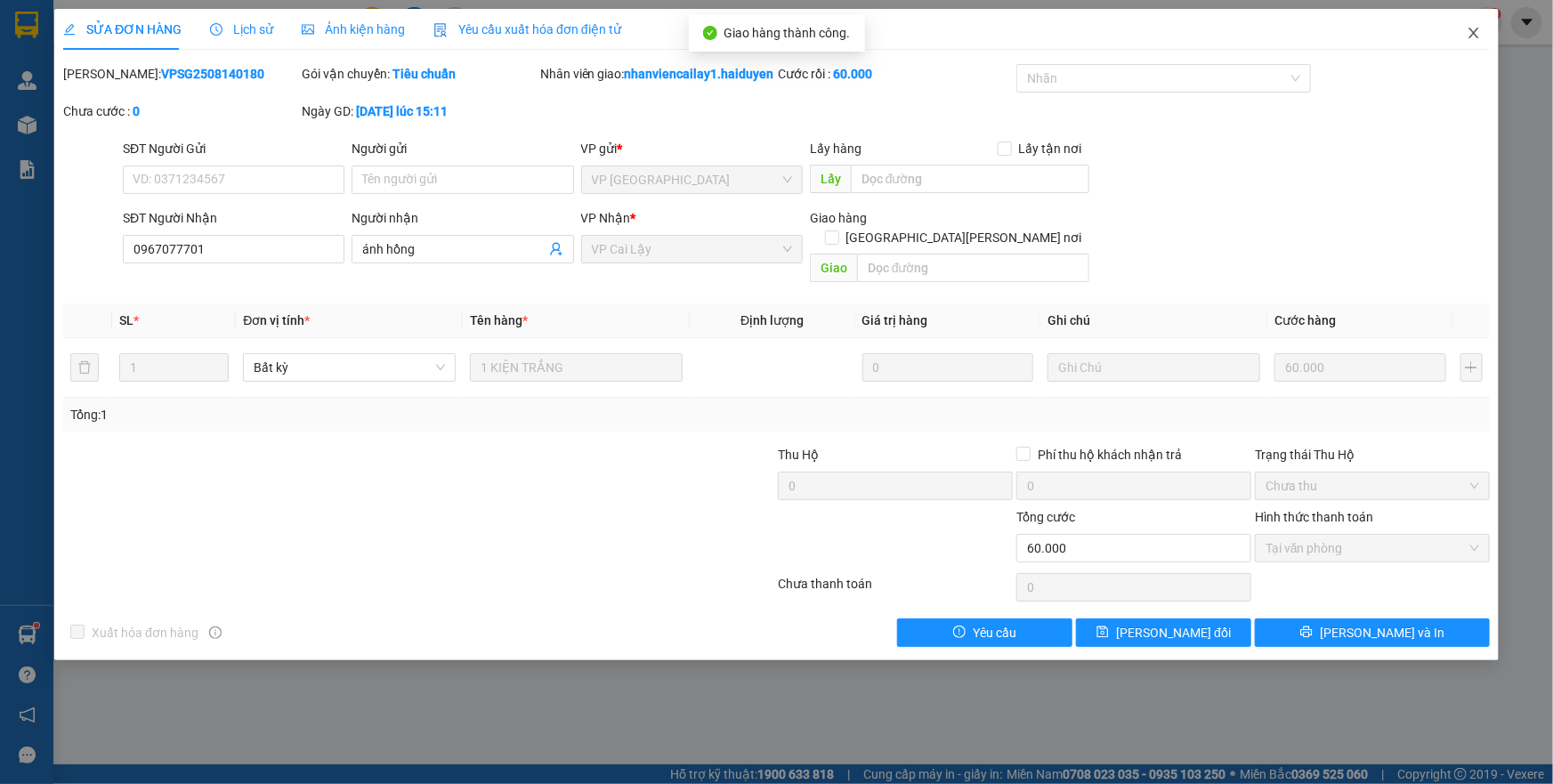
click at [1476, 29] on icon "close" at bounding box center [1474, 33] width 14 height 14
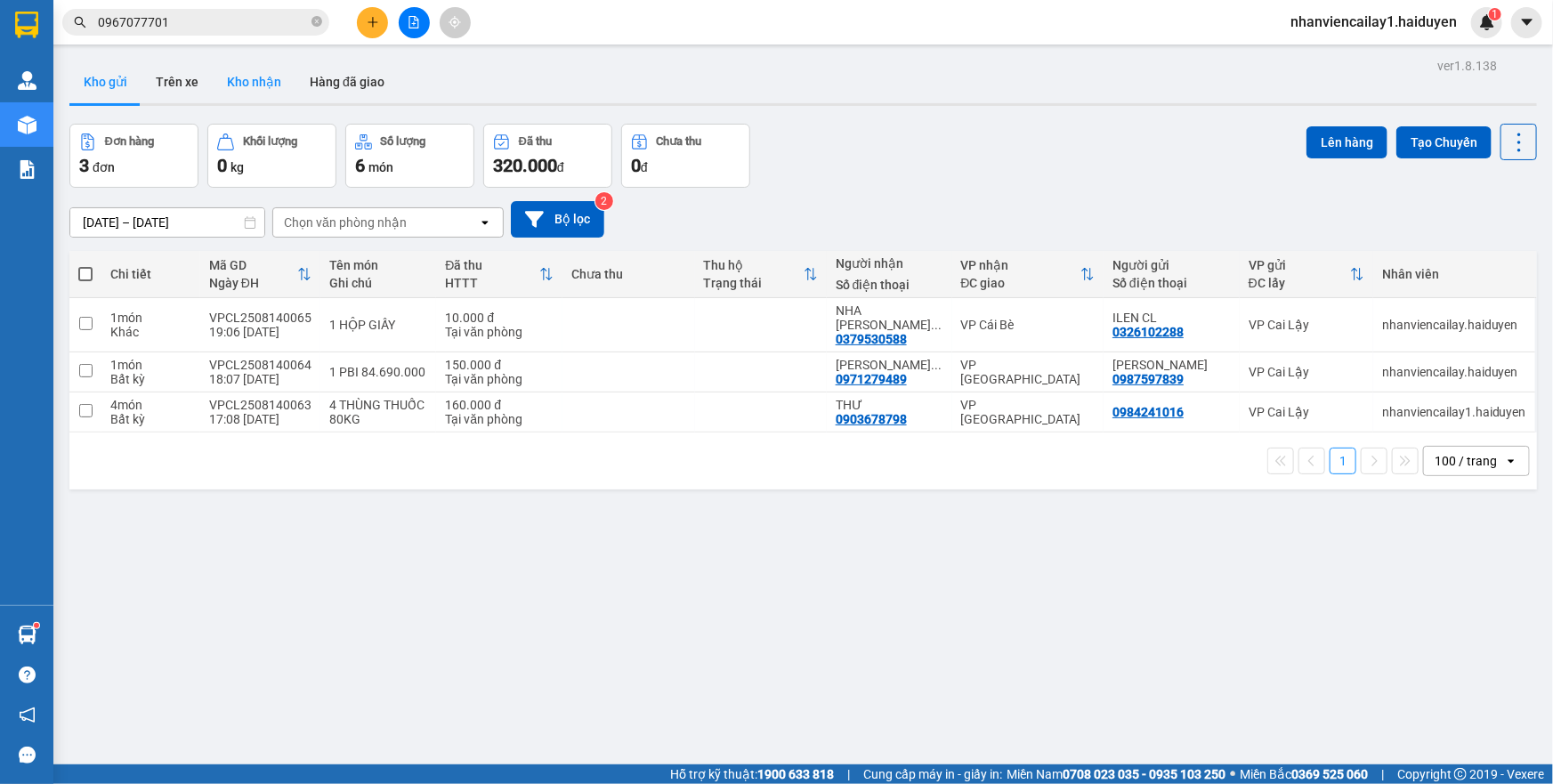
drag, startPoint x: 222, startPoint y: 84, endPoint x: 207, endPoint y: 83, distance: 15.0
click at [222, 84] on button "Kho nhận" at bounding box center [254, 81] width 82 height 43
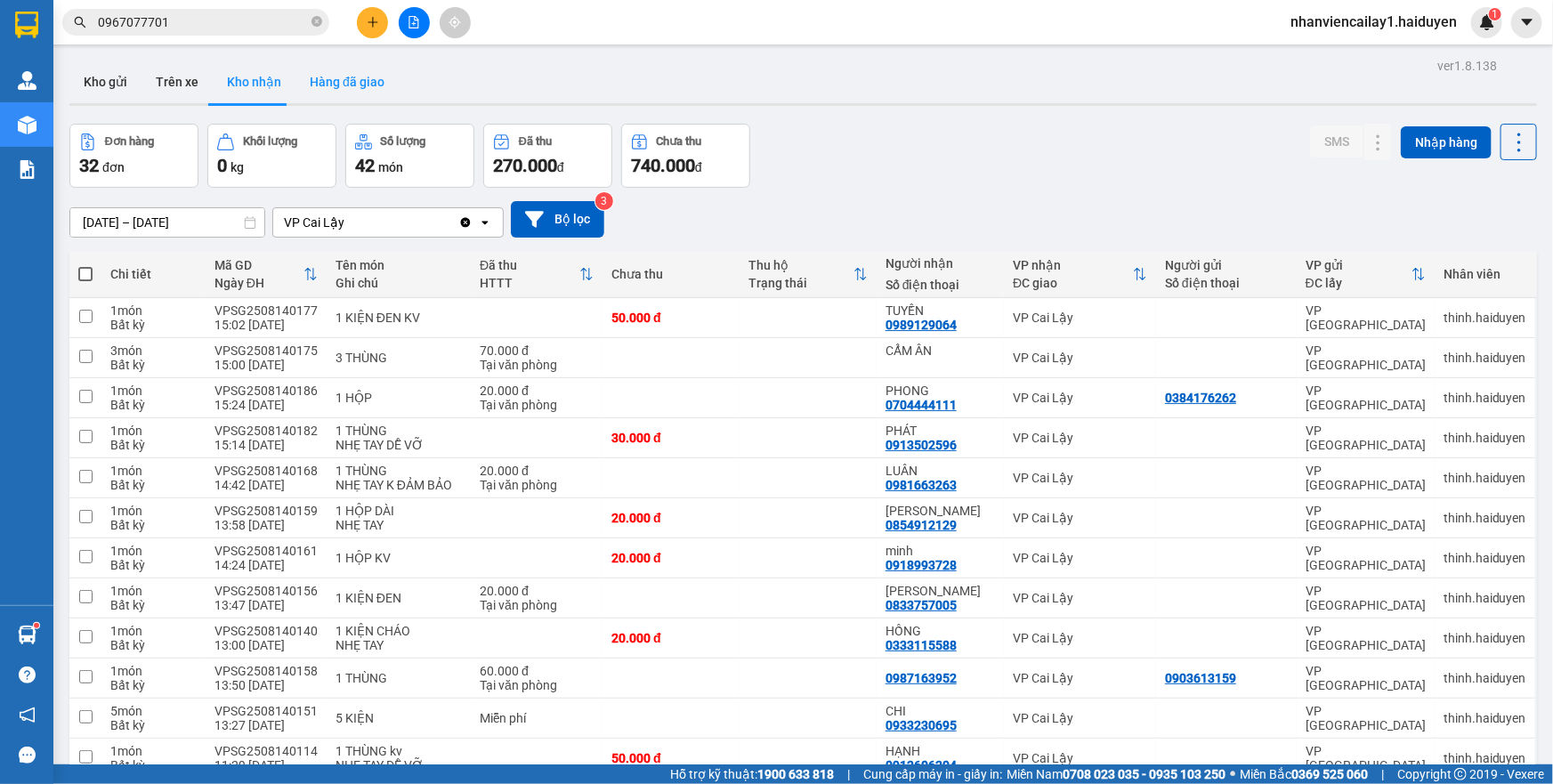
click at [335, 89] on button "Hàng đã giao" at bounding box center [347, 81] width 103 height 43
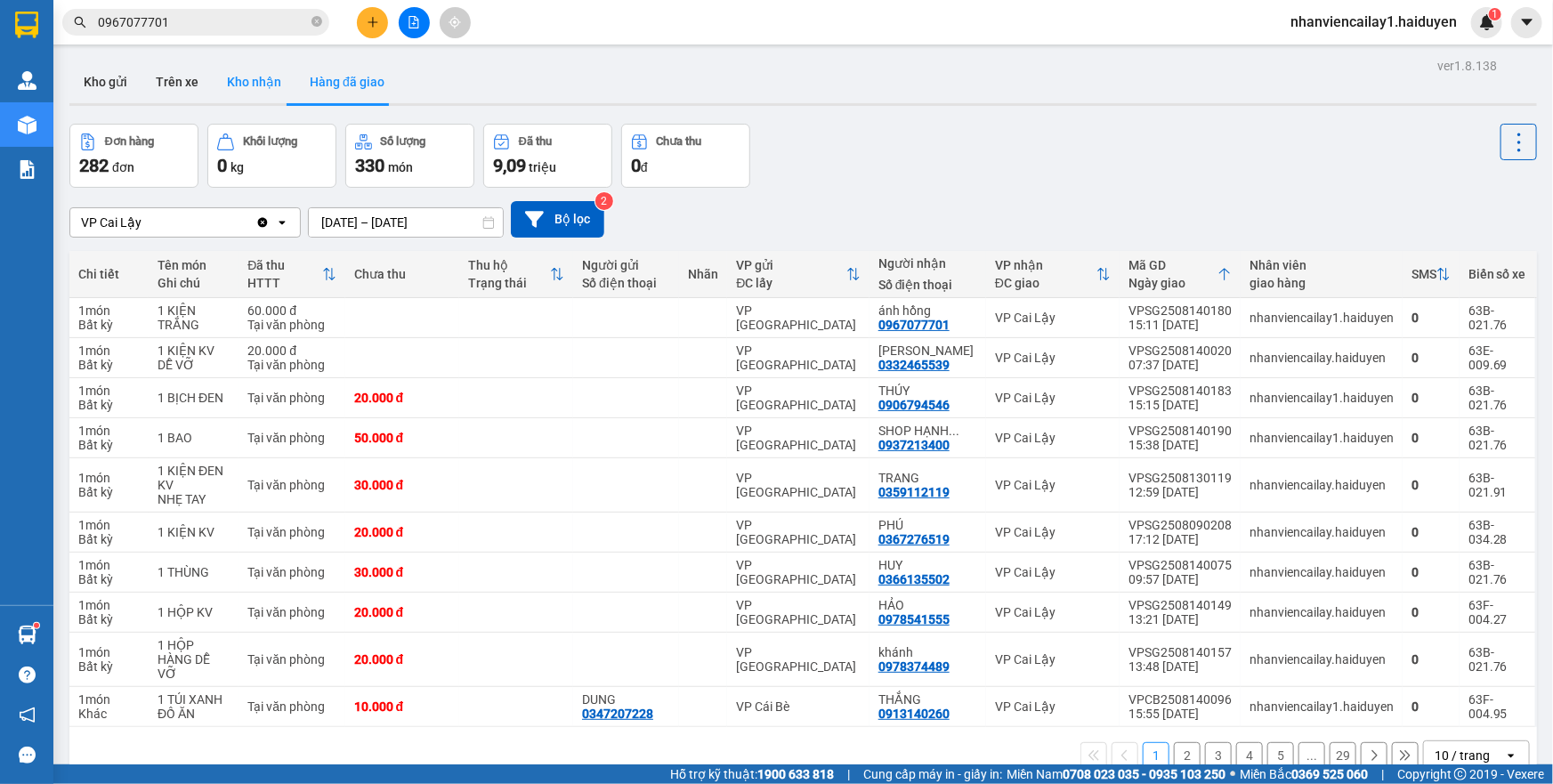
click at [224, 76] on button "Kho nhận" at bounding box center [254, 81] width 82 height 43
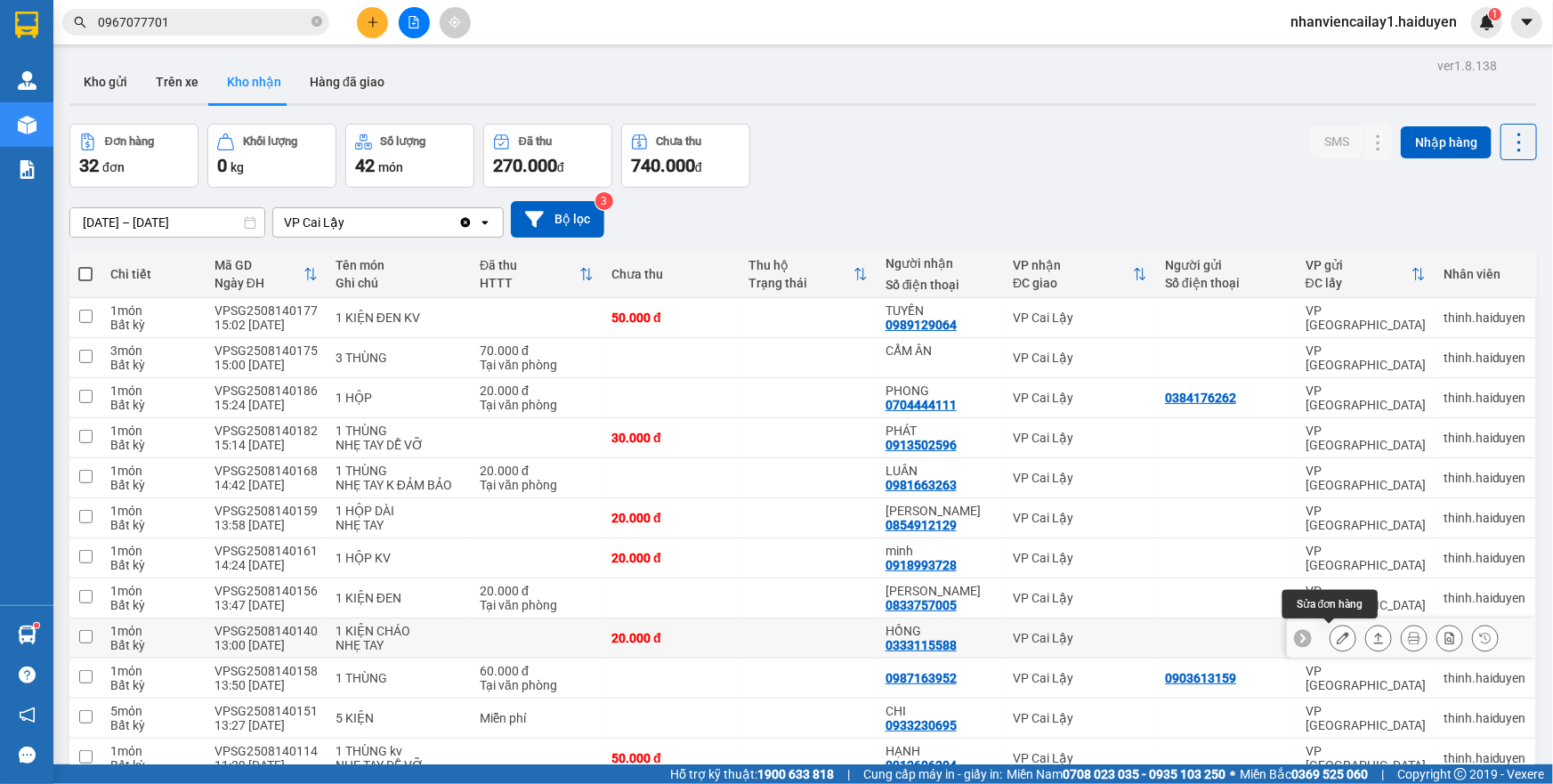
click at [1337, 635] on icon at bounding box center [1343, 637] width 13 height 13
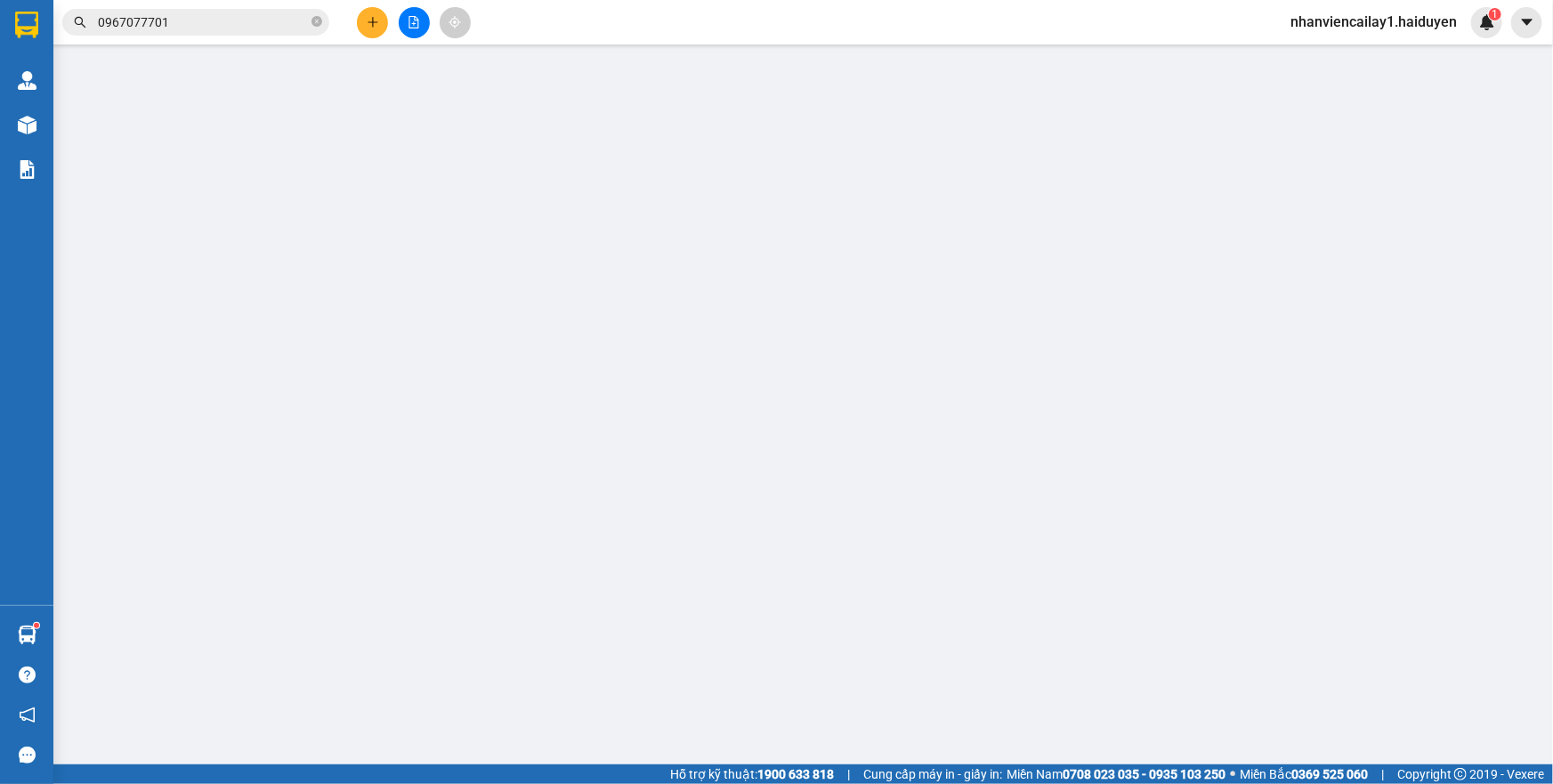
type input "0333115588"
type input "HỒNG"
type input "20.000"
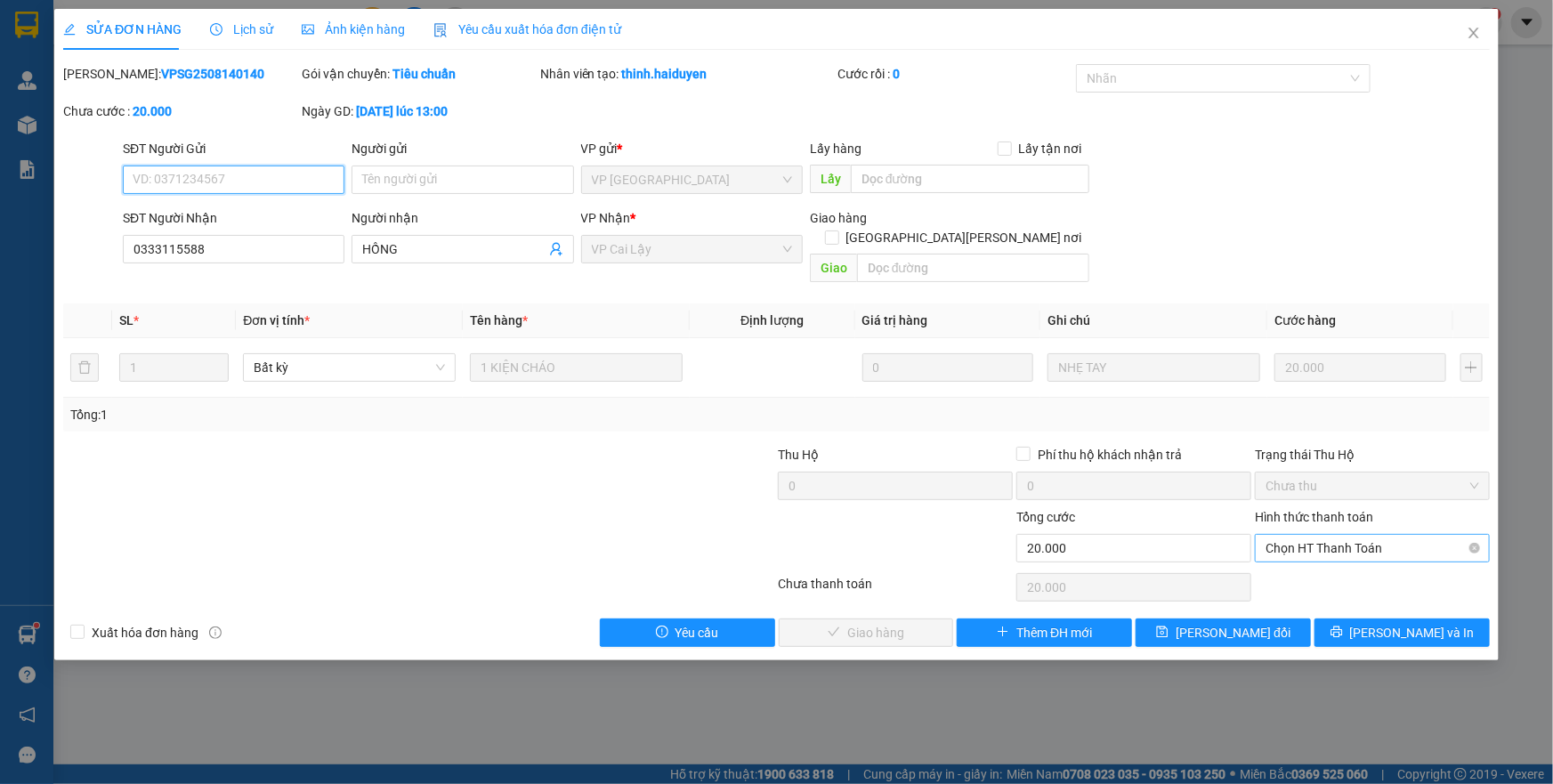
click at [1296, 535] on span "Chọn HT Thanh Toán" at bounding box center [1372, 548] width 213 height 27
drag, startPoint x: 1295, startPoint y: 564, endPoint x: 1175, endPoint y: 557, distance: 120.2
click at [1292, 565] on div "Tại văn phòng" at bounding box center [1372, 563] width 213 height 20
type input "0"
click at [883, 622] on span "[PERSON_NAME] và [PERSON_NAME] hàng" at bounding box center [933, 632] width 240 height 20
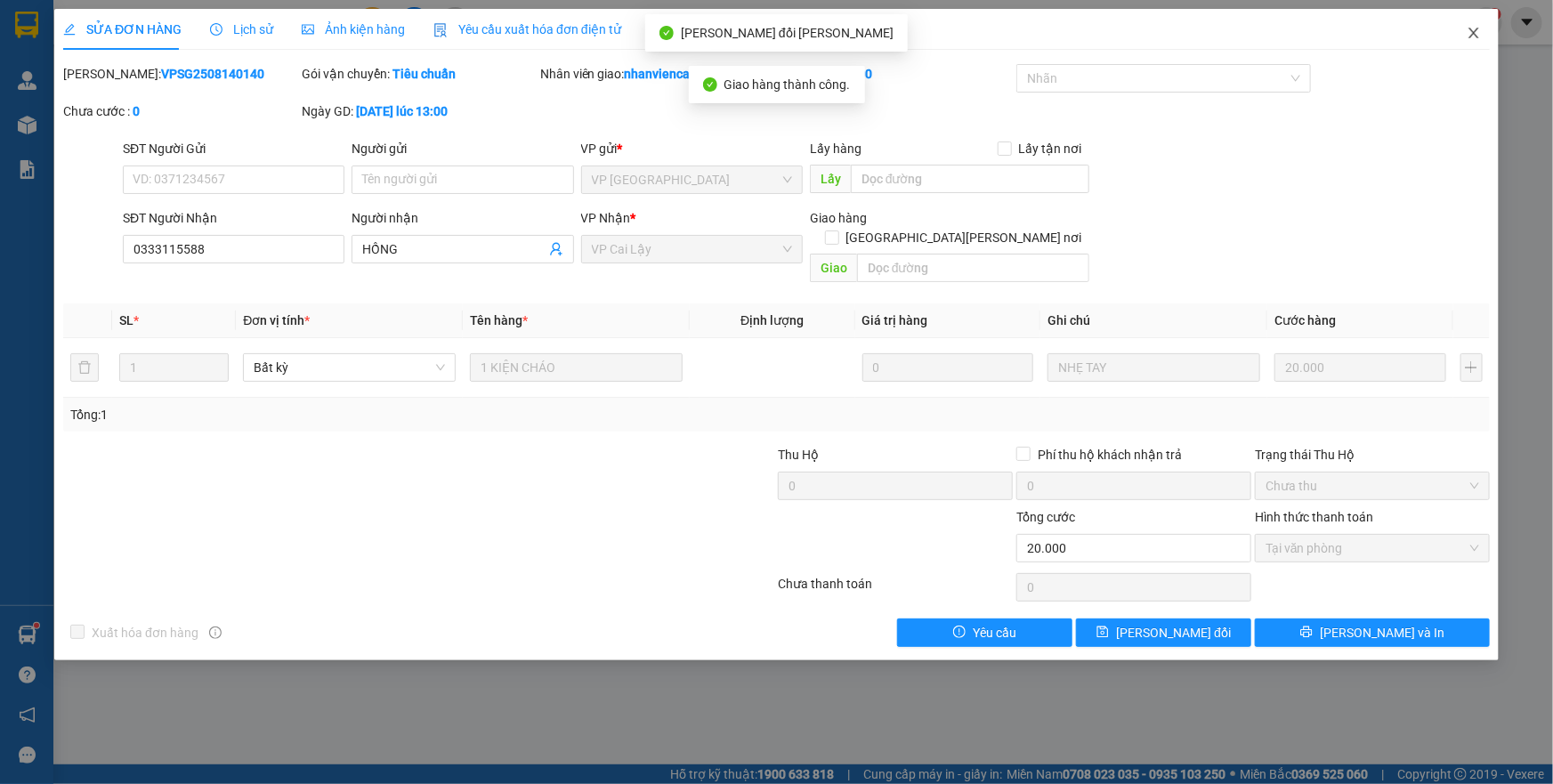
click at [1472, 33] on icon "close" at bounding box center [1474, 33] width 14 height 14
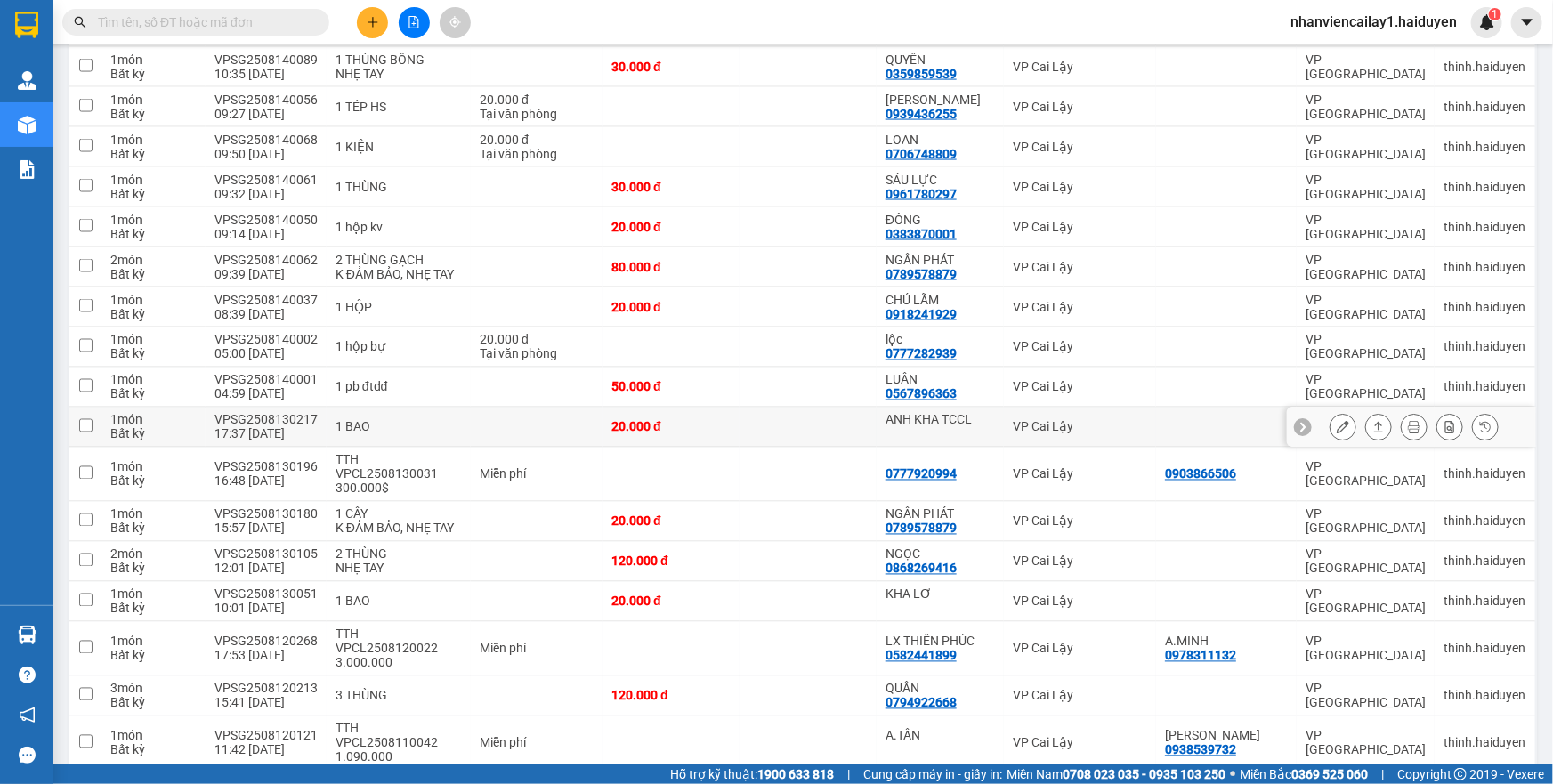
scroll to position [1213, 0]
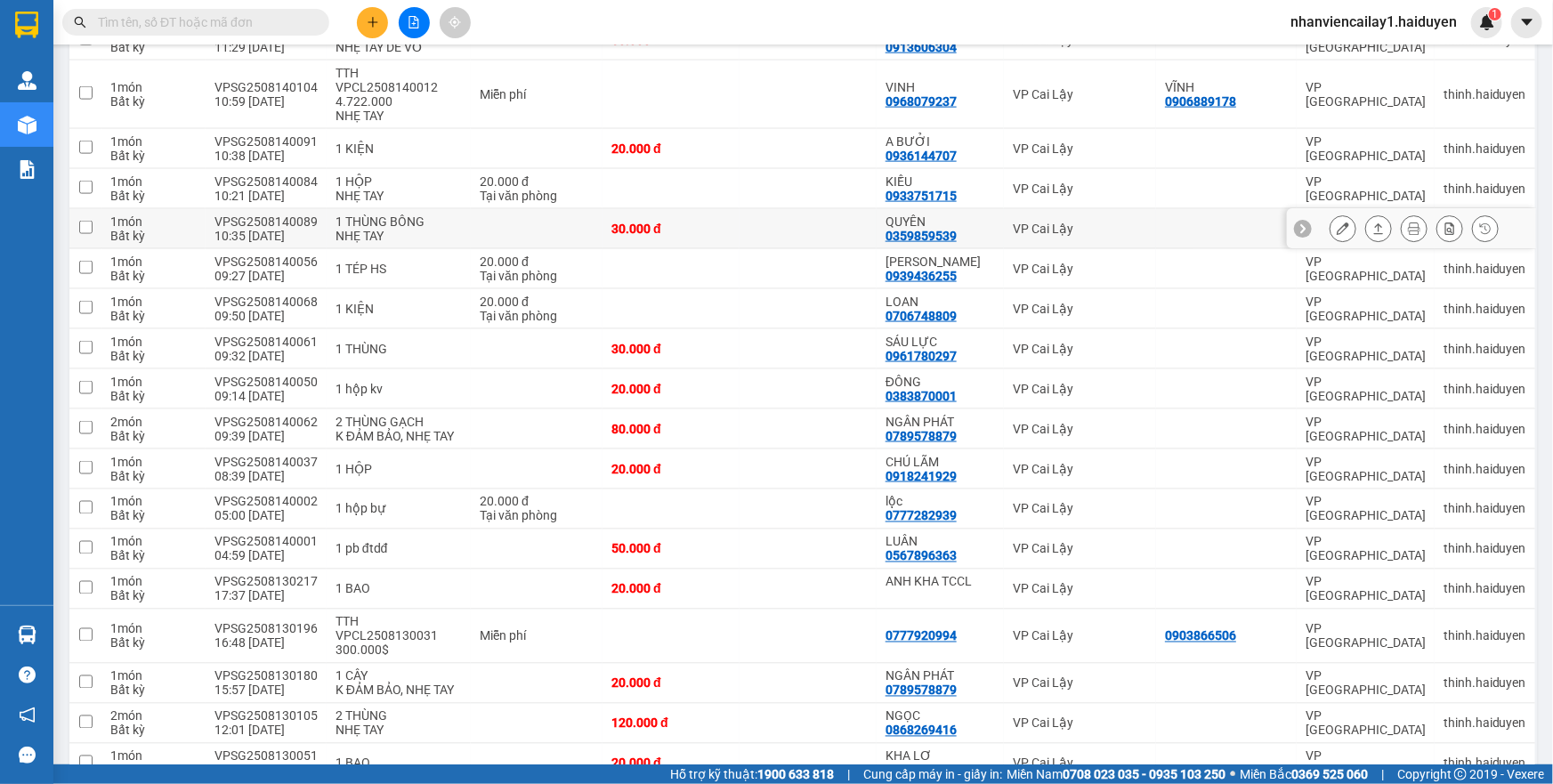
click at [1337, 222] on icon at bounding box center [1343, 228] width 13 height 13
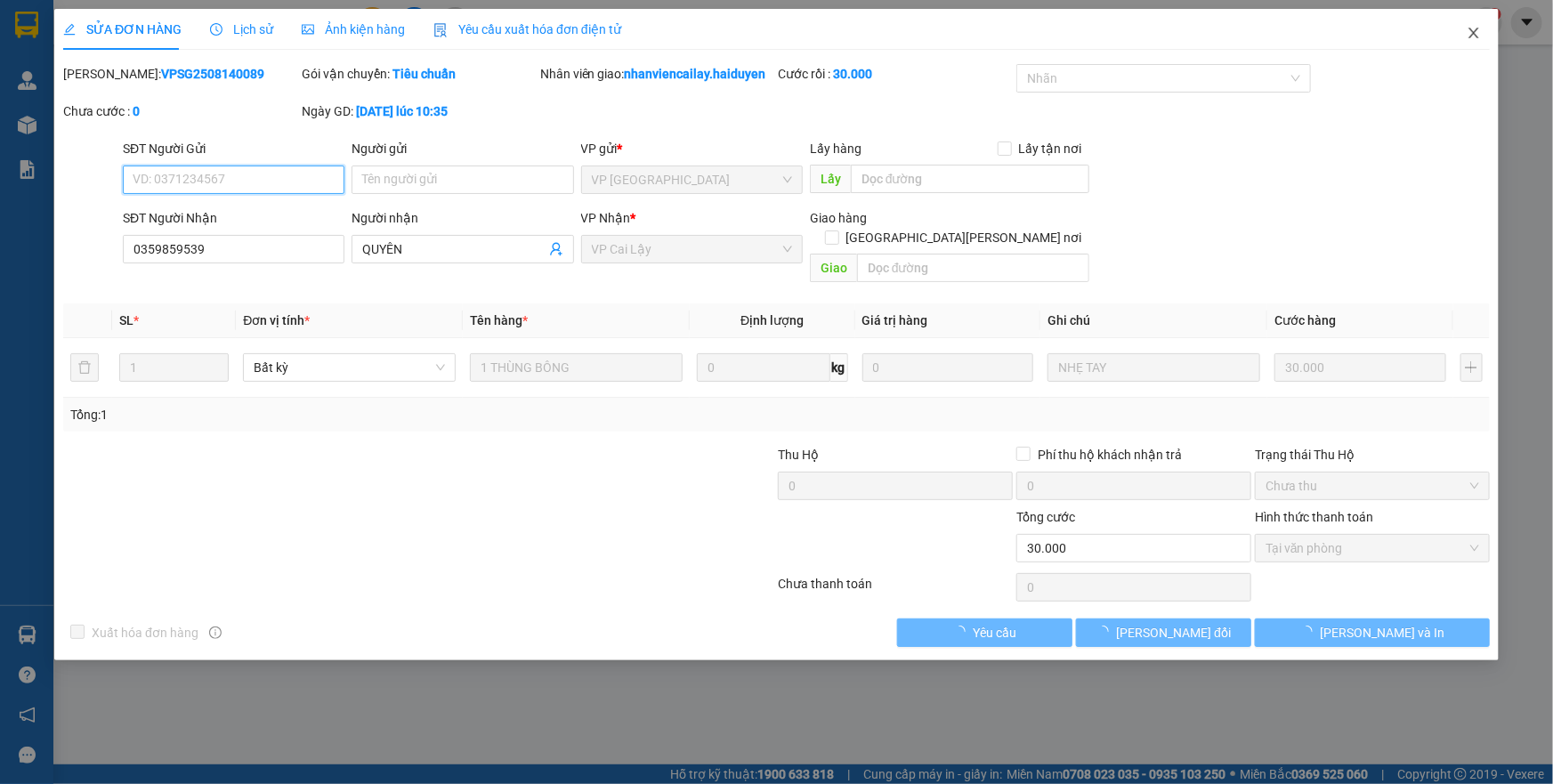
type input "0359859539"
type input "QUYÊN"
type input "30.000"
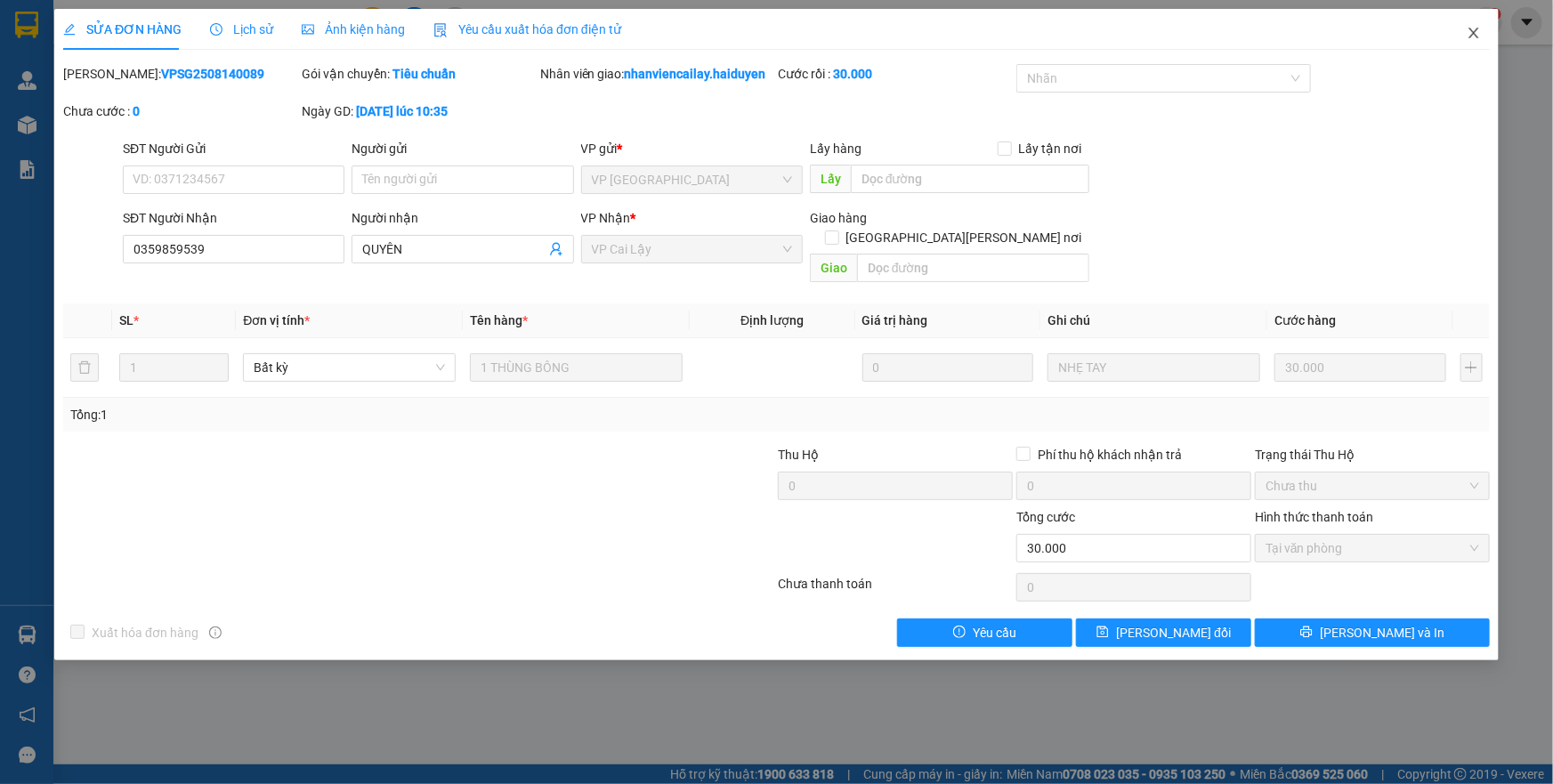
click at [1474, 38] on icon "close" at bounding box center [1474, 33] width 14 height 14
